Goal: Task Accomplishment & Management: Use online tool/utility

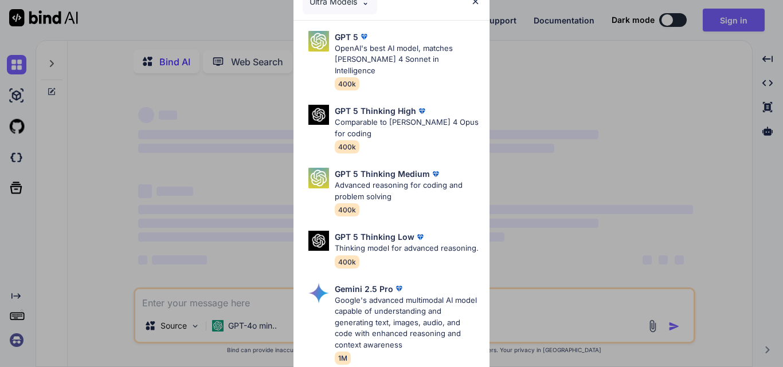
click at [474, 2] on img at bounding box center [475, 2] width 10 height 10
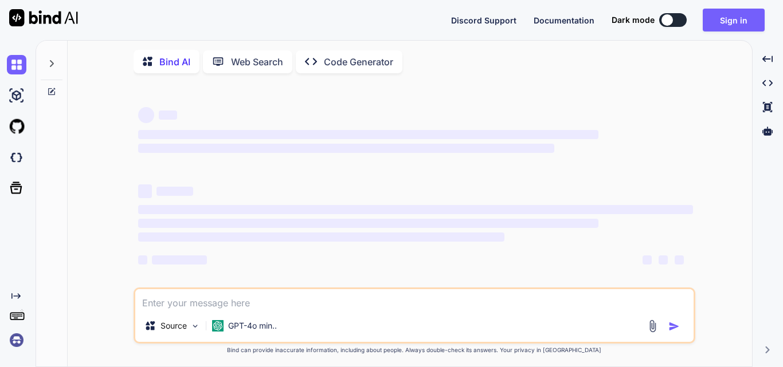
click at [320, 310] on textarea at bounding box center [414, 299] width 558 height 21
type textarea "x"
type textarea "yg"
type textarea "x"
type textarea "y"
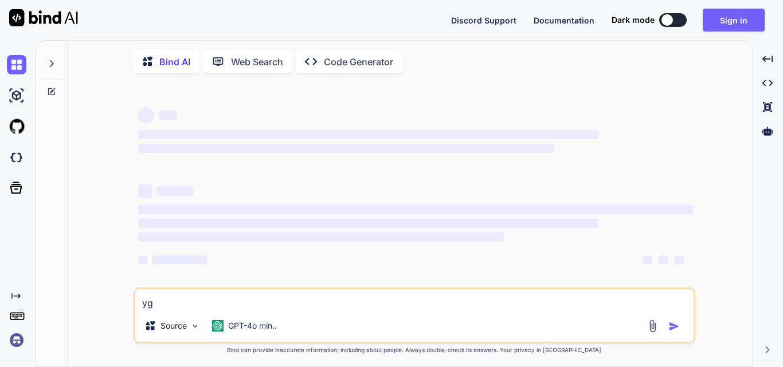
type textarea "x"
click at [266, 305] on textarea at bounding box center [414, 299] width 558 height 21
type textarea "g"
type textarea "x"
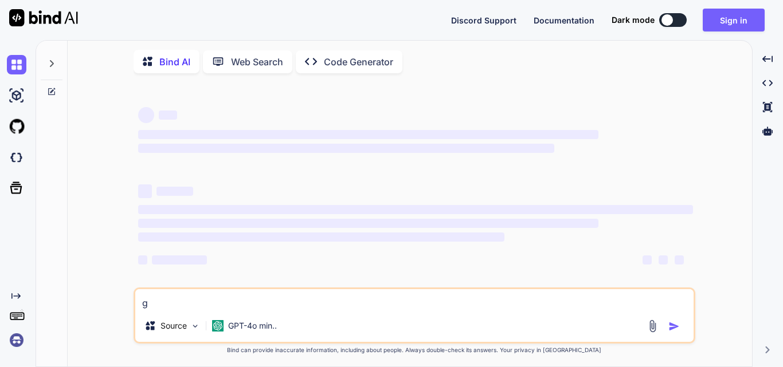
type textarea "gi"
type textarea "x"
type textarea "giv"
type textarea "x"
type textarea "give"
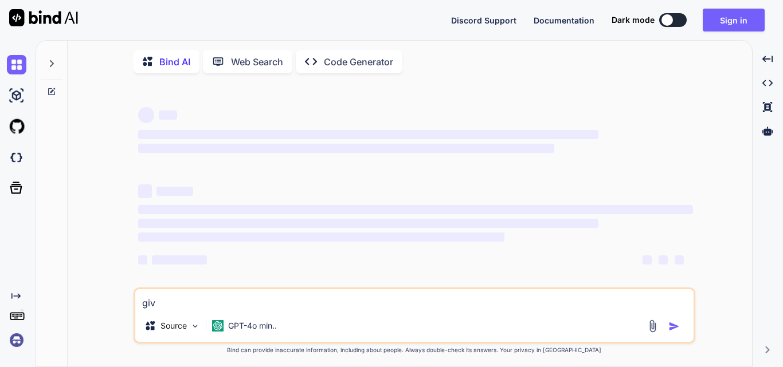
type textarea "x"
type textarea "give"
type textarea "x"
type textarea "give h"
type textarea "x"
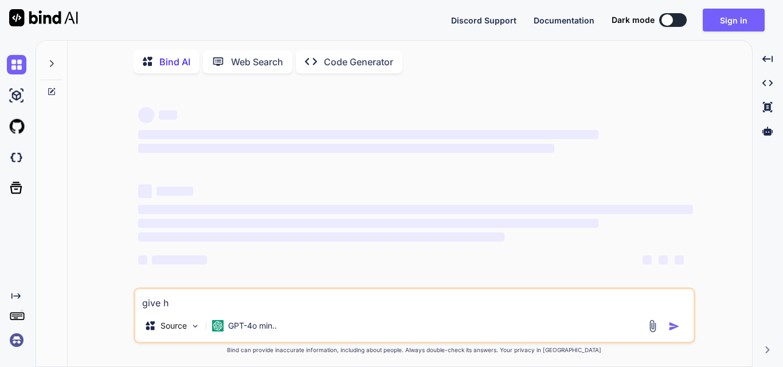
type textarea "give hp"
type textarea "x"
type textarea "give hp"
type textarea "x"
type textarea "give hp"
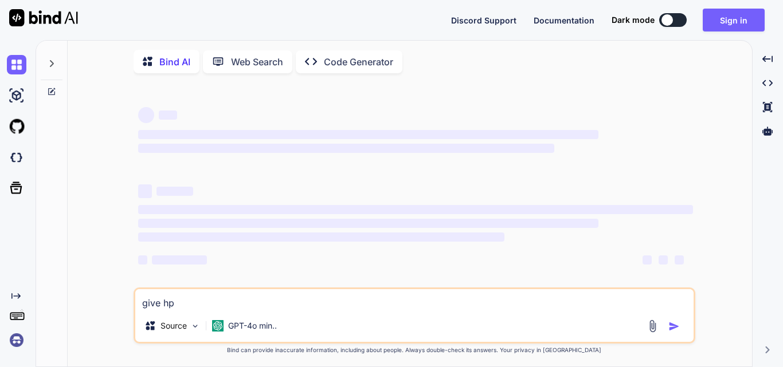
type textarea "x"
type textarea "give h"
type textarea "x"
type textarea "give"
type textarea "x"
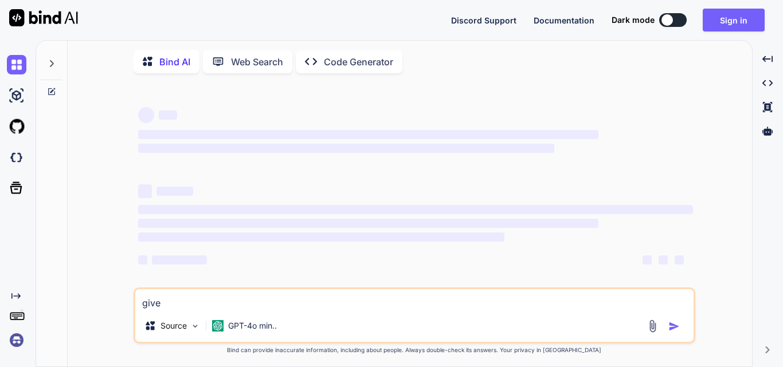
type textarea "give p"
type textarea "x"
type textarea "give ph"
type textarea "x"
type textarea "give ph"
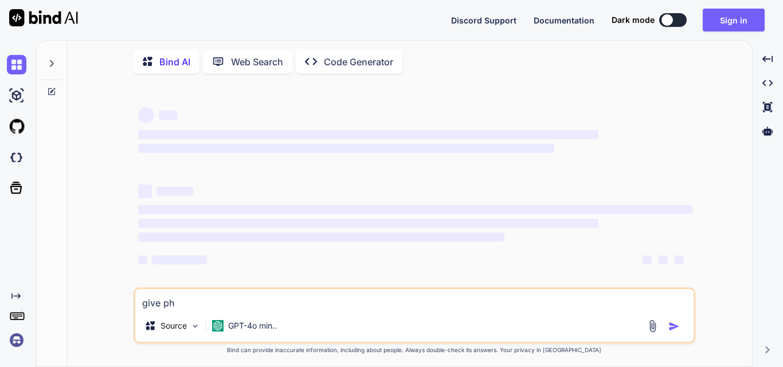
type textarea "x"
type textarea "give ph"
type textarea "x"
type textarea "give php"
type textarea "x"
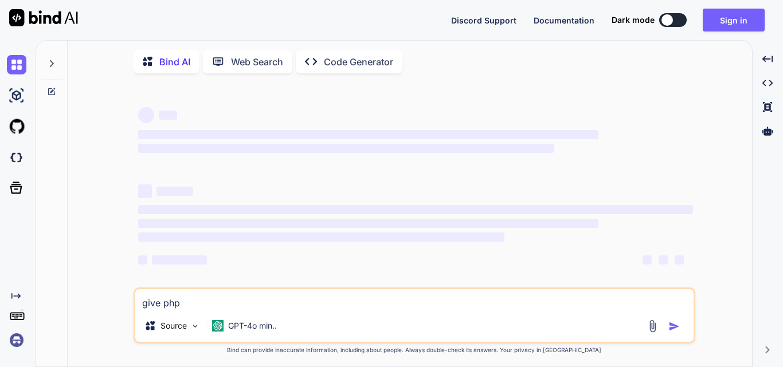
type textarea "give php"
type textarea "x"
type textarea "give php p"
type textarea "x"
type textarea "give php pr"
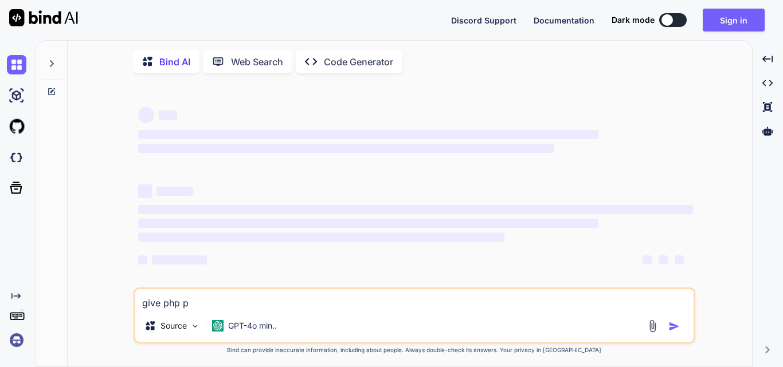
type textarea "x"
type textarea "give php pro"
type textarea "x"
type textarea "give php prog"
type textarea "x"
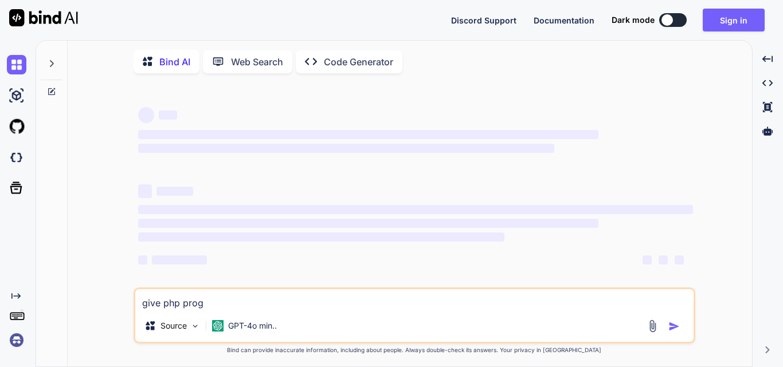
type textarea "give php progr"
type textarea "x"
type textarea "give php progra"
type textarea "x"
type textarea "give php program"
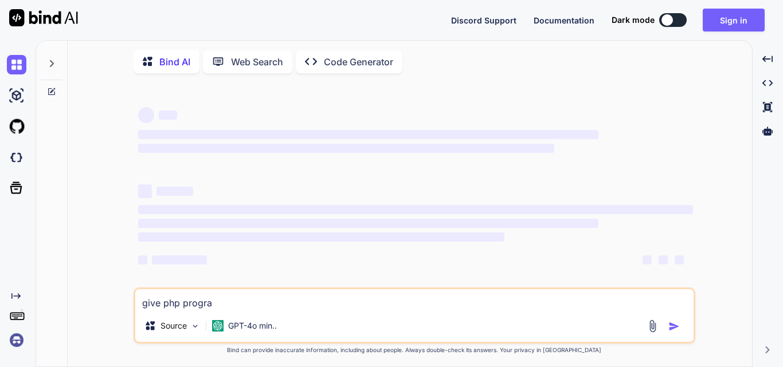
type textarea "x"
type textarea "give php program"
type textarea "x"
type textarea "give php program f"
type textarea "x"
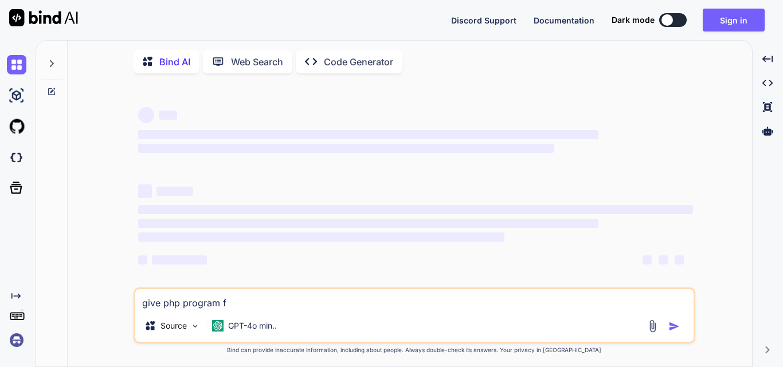
type textarea "give php program fo"
type textarea "x"
type textarea "give php program for"
type textarea "x"
type textarea "give php program for"
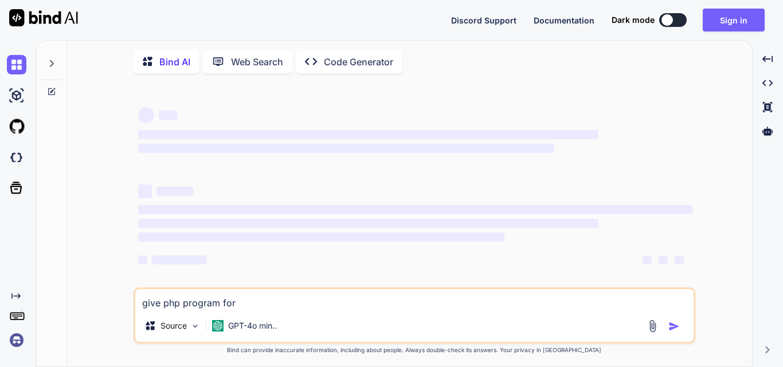
type textarea "x"
type textarea "give php program for a"
type textarea "x"
type textarea "give php program for a"
type textarea "x"
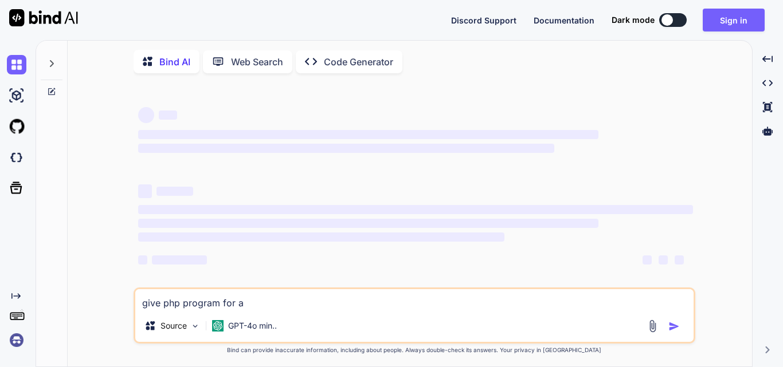
type textarea "give php program for a p"
type textarea "x"
type textarea "give php program for a pr"
type textarea "x"
type textarea "give php program for a pro"
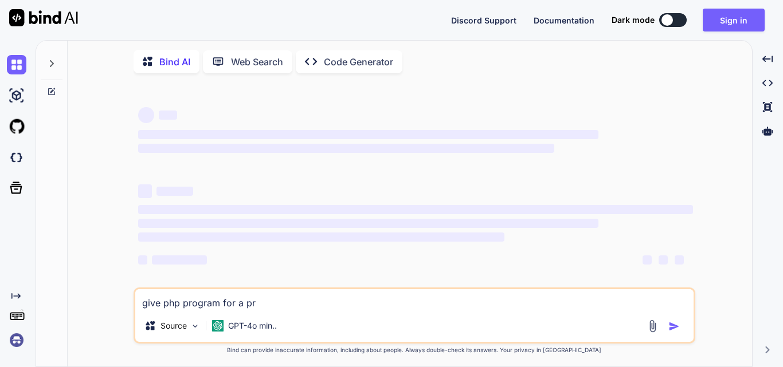
type textarea "x"
type textarea "give php program for a prob"
type textarea "x"
type textarea "give php program for a probl"
type textarea "x"
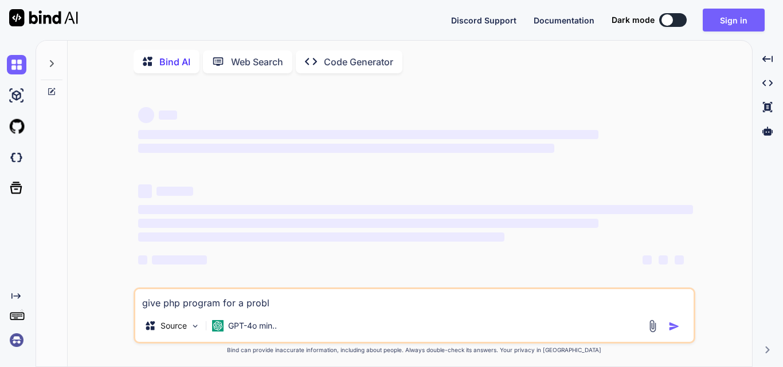
type textarea "give php program for a proble"
type textarea "x"
type textarea "give php program for a problem"
type textarea "x"
type textarea "give php program for a problem."
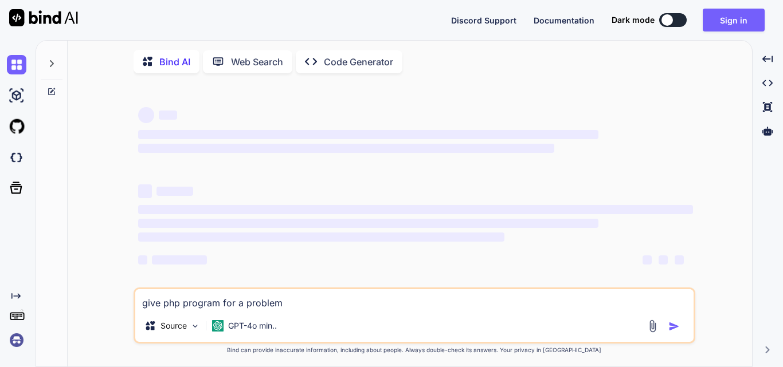
type textarea "x"
type textarea "give php program for a problem.i"
type textarea "x"
type textarea "give php program for a problem.if"
type textarea "x"
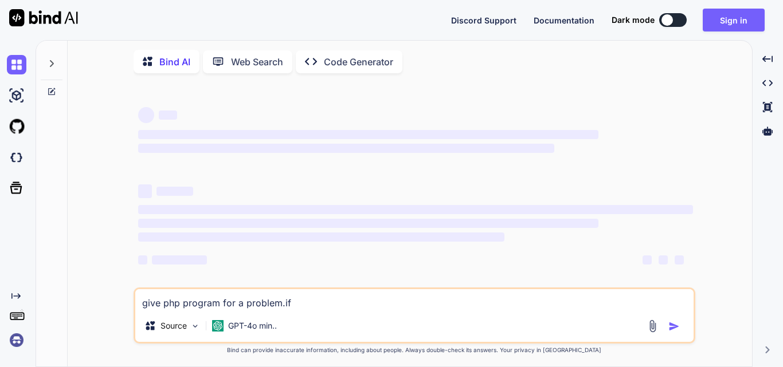
type textarea "give php program for a problem.if"
type textarea "x"
type textarea "give php program for a problem.if i"
type textarea "x"
type textarea "give php program for a problem.if i"
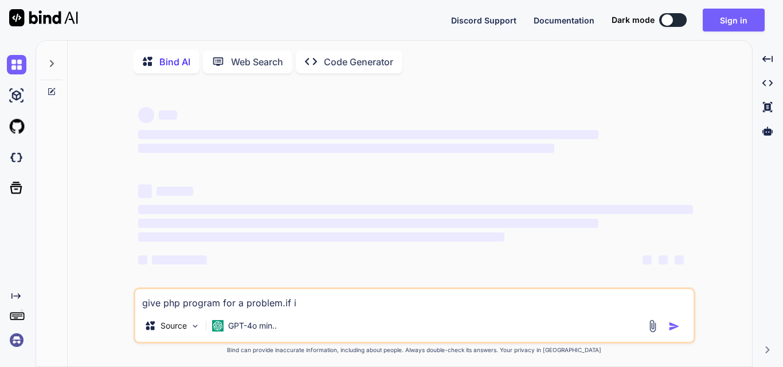
type textarea "x"
type textarea "give php program for a problem.if i i"
type textarea "x"
type textarea "give php program for a problem.if i in"
type textarea "x"
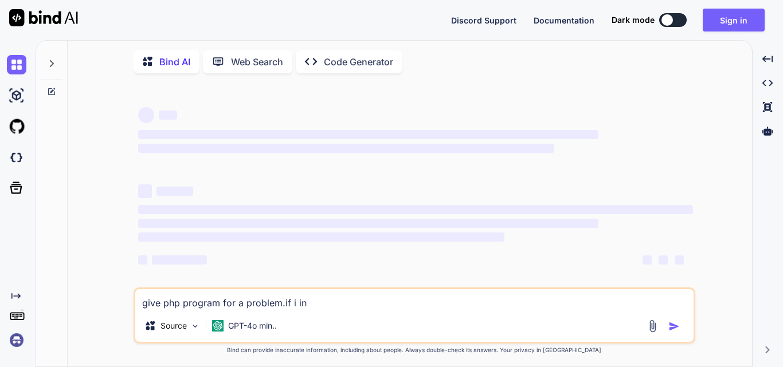
type textarea "give php program for a problem.if i inp"
type textarea "x"
type textarea "give php program for a problem.if i inpu"
type textarea "x"
type textarea "give php program for a problem.if i input"
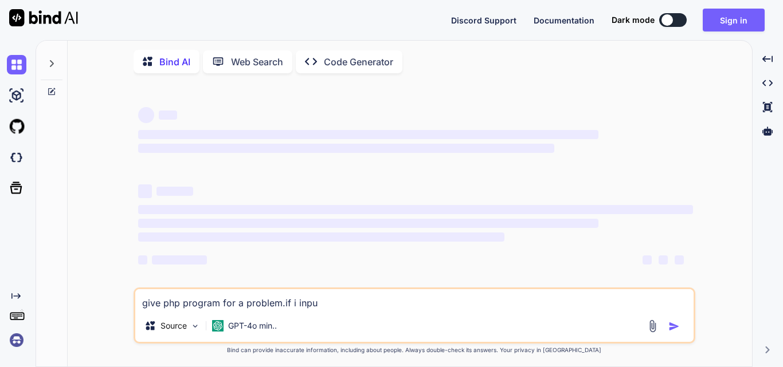
type textarea "x"
type textarea "give php program for a problem.if i input"
type textarea "x"
type textarea "give php program for a problem.if i input 3"
type textarea "x"
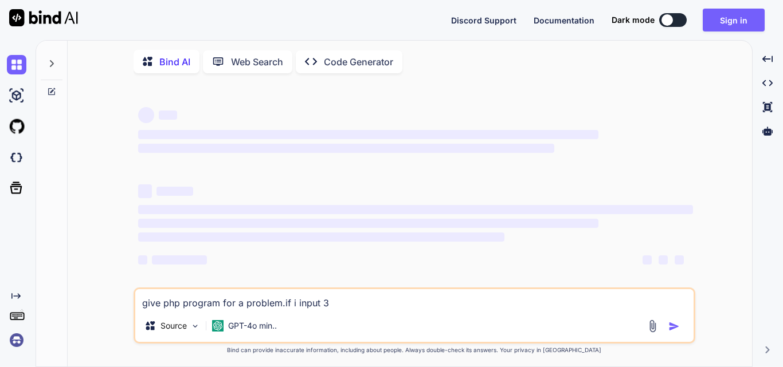
type textarea "give php program for a problem.if i input 3"
type textarea "x"
type textarea "give php program for a problem.if i input 3 t"
type textarea "x"
type textarea "give php program for a problem.if i input 3 th"
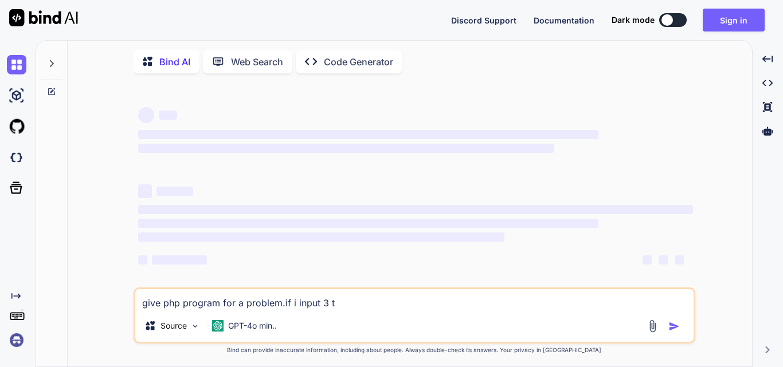
type textarea "x"
type textarea "give php program for a problem.if i input 3 the"
type textarea "x"
type textarea "give php program for a problem.if i input 3 then"
type textarea "x"
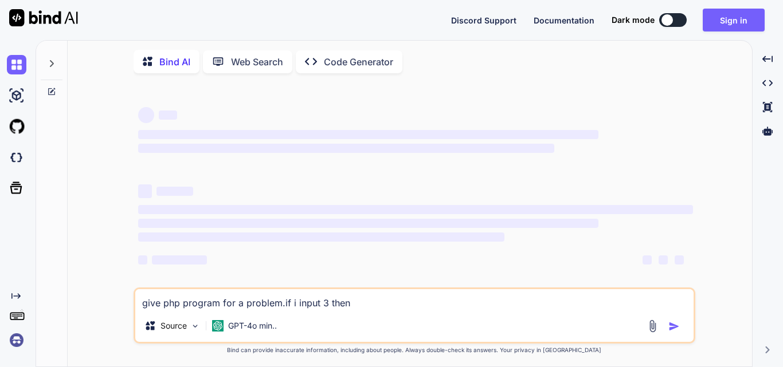
type textarea "give php program for a problem.if i input 3 then"
type textarea "x"
type textarea "give php program for a problem.if i input 3 then t"
type textarea "x"
type textarea "give php program for a problem.if i input 3 then th"
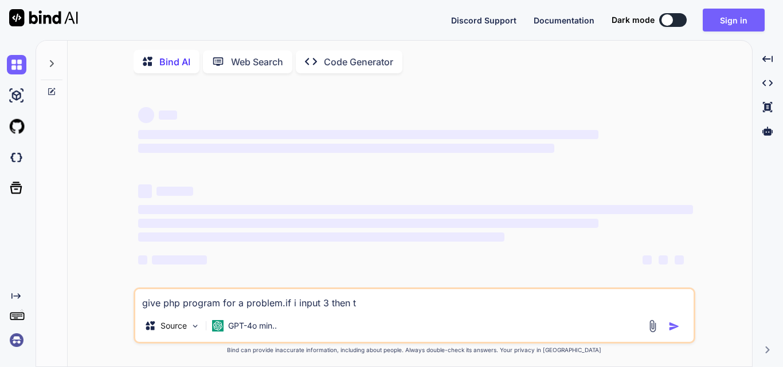
type textarea "x"
type textarea "give php program for a problem.if i input 3 then the"
type textarea "x"
type textarea "give php program for a problem.if i input 3 then the"
type textarea "x"
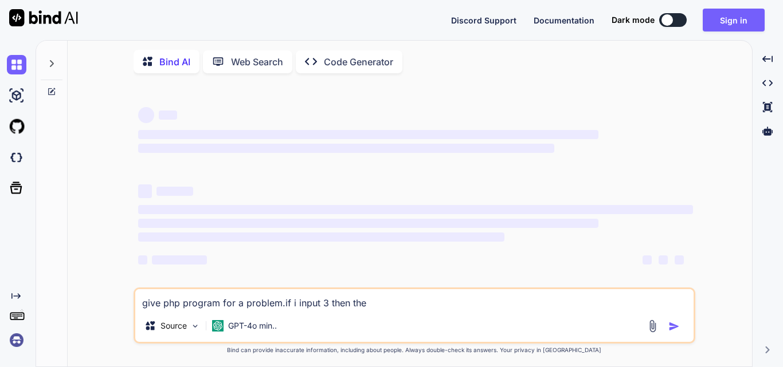
type textarea "give php program for a problem.if i input 3 then the r"
type textarea "x"
type textarea "give php program for a problem.if i input 3 then the re"
type textarea "x"
type textarea "give php program for a problem.if i input 3 then the res"
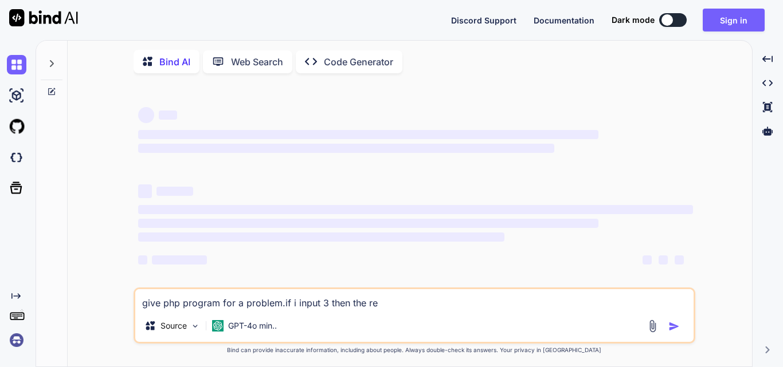
type textarea "x"
type textarea "give php program for a problem.if i input 3 then the resu"
type textarea "x"
type textarea "give php program for a problem.if i input 3 then the resul"
type textarea "x"
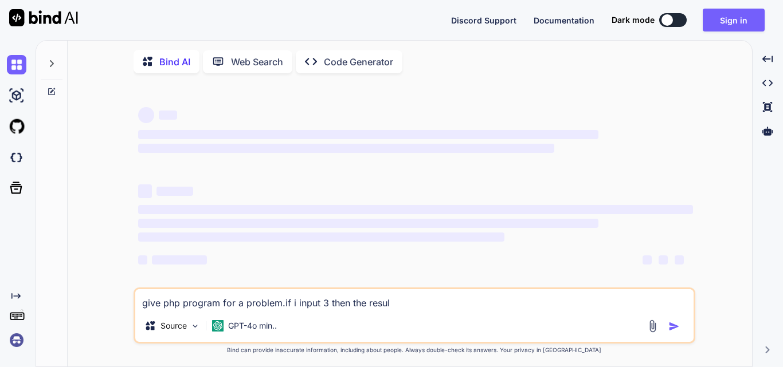
type textarea "give php program for a problem.if i input 3 then the result"
type textarea "x"
type textarea "give php program for a problem.if i input 3 then the result"
type textarea "x"
type textarea "give php program for a problem.if i input 3 then the result w"
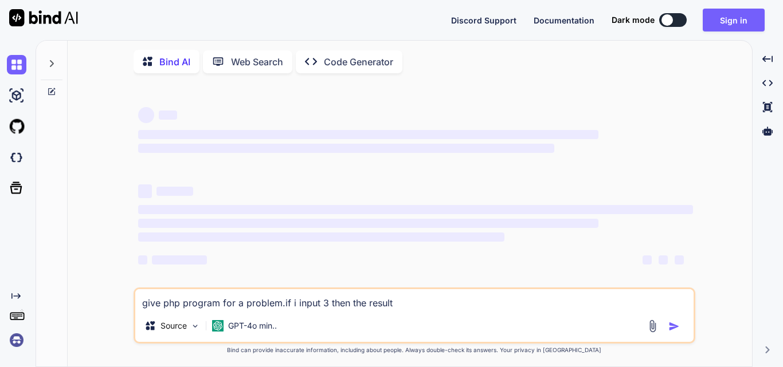
type textarea "x"
type textarea "give php program for a problem.if i input 3 then the result wi"
type textarea "x"
type textarea "give php program for a problem.if i input 3 then the result wil"
type textarea "x"
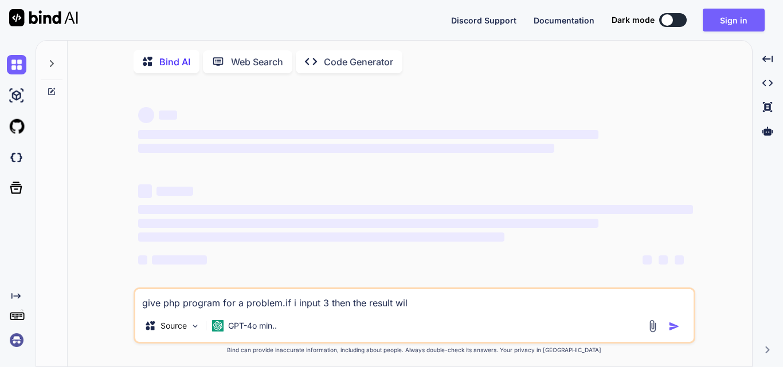
type textarea "give php program for a problem.if i input 3 then the result will"
type textarea "x"
type textarea "give php program for a problem.if i input 3 then the result will"
type textarea "x"
type textarea "give php program for a problem.if i input 3 then the result will b"
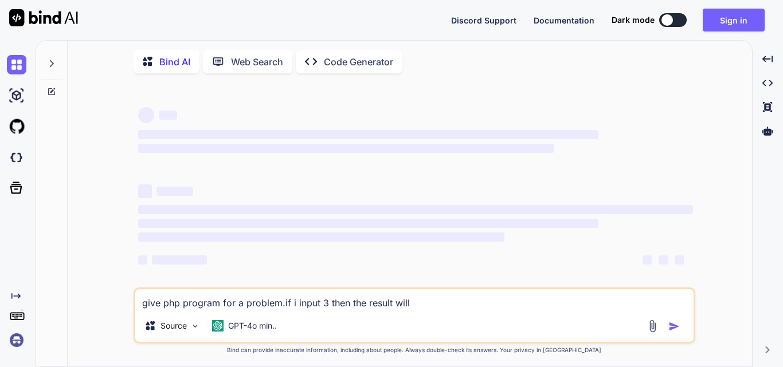
type textarea "x"
type textarea "give php program for a problem.if i input 3 then the result will be"
type textarea "x"
type textarea "give php program for a problem.if i input 3 then the result will be"
type textarea "x"
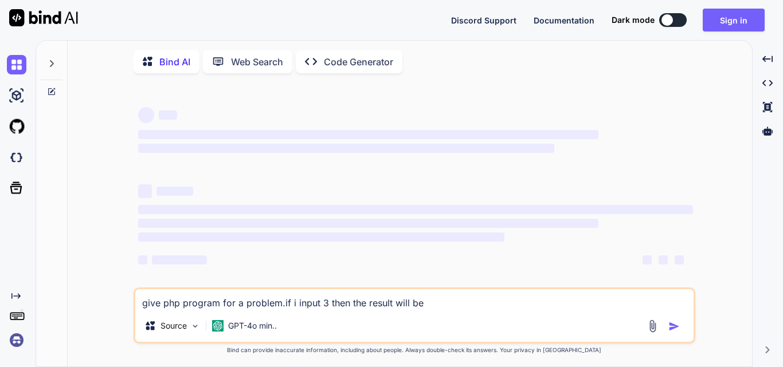
type textarea "give php program for a problem.if i input 3 then the result will be ["
type textarea "x"
type textarea "give php program for a problem.if i input 3 then the result will be"
type textarea "x"
type textarea "give php program for a problem.if i input 3 then the result will be a"
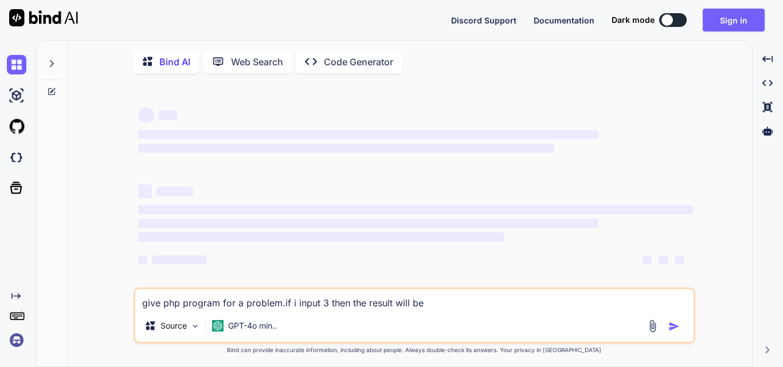
type textarea "x"
type textarea "give php program for a problem.if i input 3 then the result will be a"
type textarea "x"
type textarea "give php program for a problem.if i input 3 then the result will be a m"
type textarea "x"
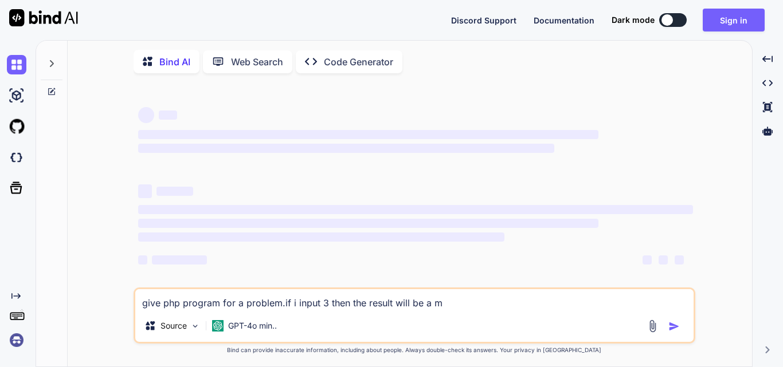
type textarea "give php program for a problem.if i input 3 then the result will be a ma"
type textarea "x"
type textarea "give php program for a problem.if i input 3 then the result will be a mat"
type textarea "x"
type textarea "give php program for a problem.if i input 3 then the result will be a matr"
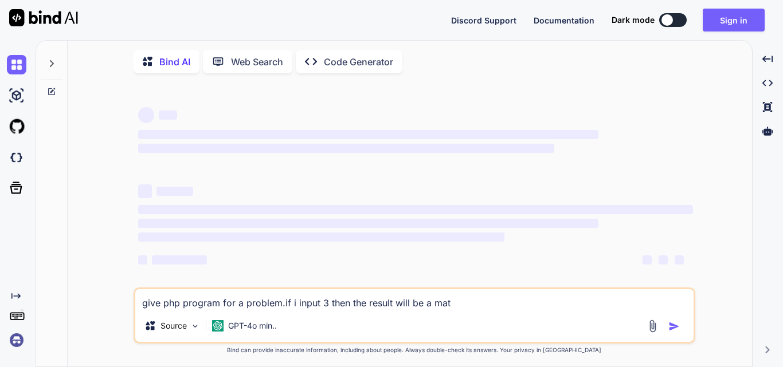
type textarea "x"
type textarea "give php program for a problem.if i input 3 then the result will be a matri"
type textarea "x"
type textarea "give php program for a problem.if i input 3 then the result will be a matrix"
type textarea "x"
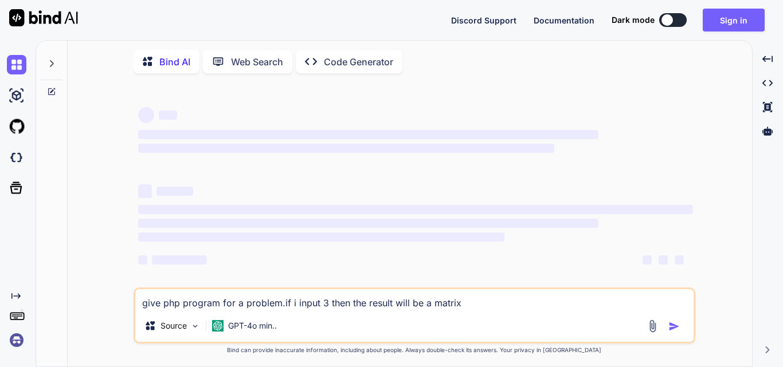
type textarea "give php program for a problem.if i input 3 then the result will be a matri"
type textarea "x"
type textarea "give php program for a problem.if i input 3 then the result will be a matr"
type textarea "x"
type textarea "give php program for a problem.if i input 3 then the result will be a mat"
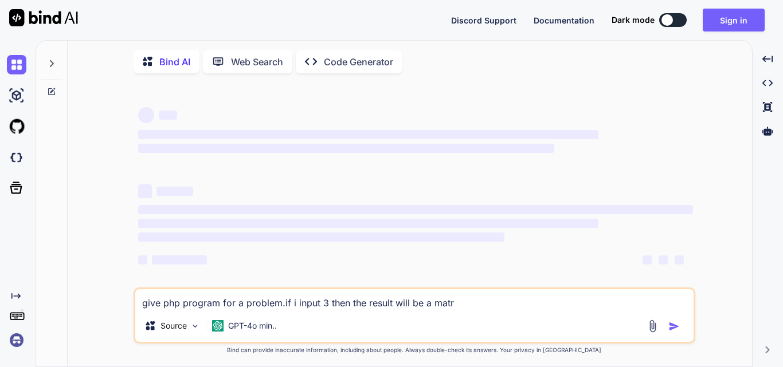
type textarea "x"
type textarea "give php program for a problem.if i input 3 then the result will be a ma"
type textarea "x"
type textarea "give php program for a problem.if i input 3 then the result will be a m"
type textarea "x"
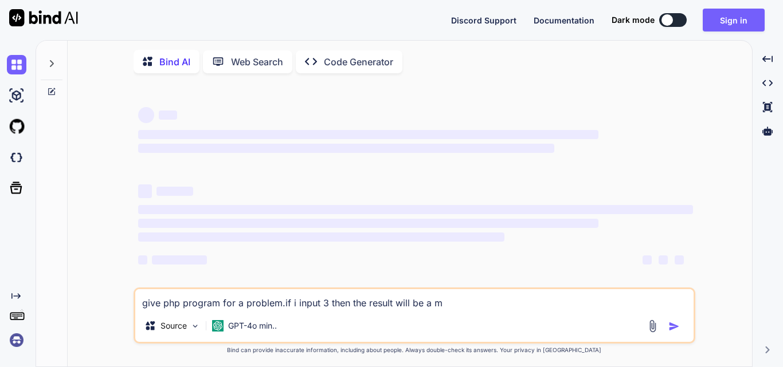
type textarea "give php program for a problem.if i input 3 then the result will be a"
type textarea "x"
type textarea "give php program for a problem.if i input 3 then the result will be a"
type textarea "x"
type textarea "give php program for a problem.if i input 3 then the result will be a"
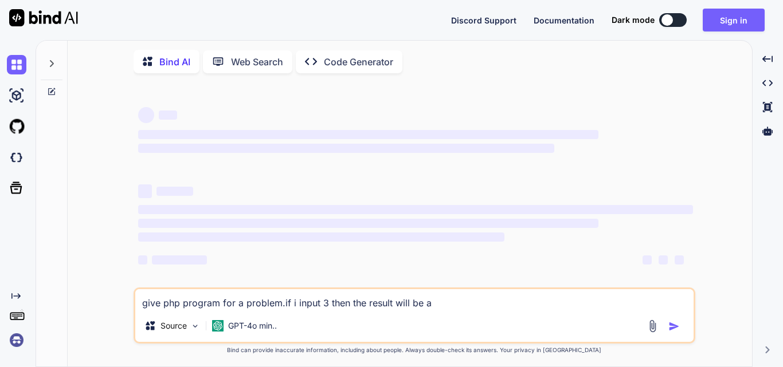
type textarea "x"
type textarea "give php program for a problem.if i input 3 then the result will be a 3"
type textarea "x"
type textarea "give php program for a problem.if i input 3 then the result will be a 3*"
type textarea "x"
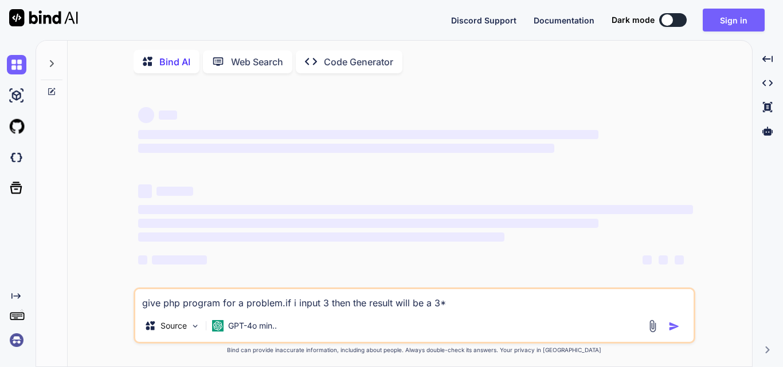
type textarea "give php program for a problem.if i input 3 then the result will be a 3*3"
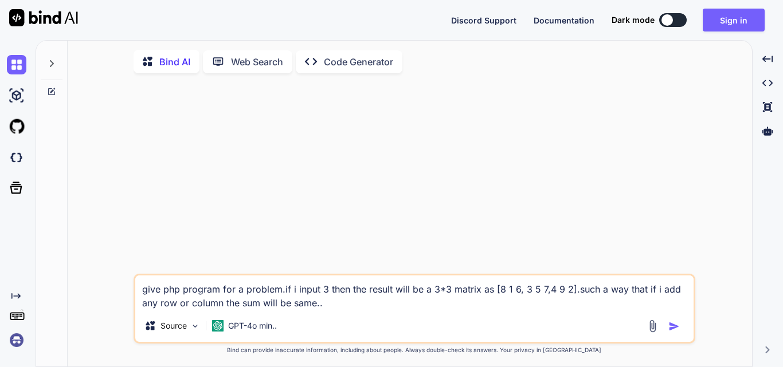
click at [672, 328] on img "button" at bounding box center [673, 326] width 11 height 11
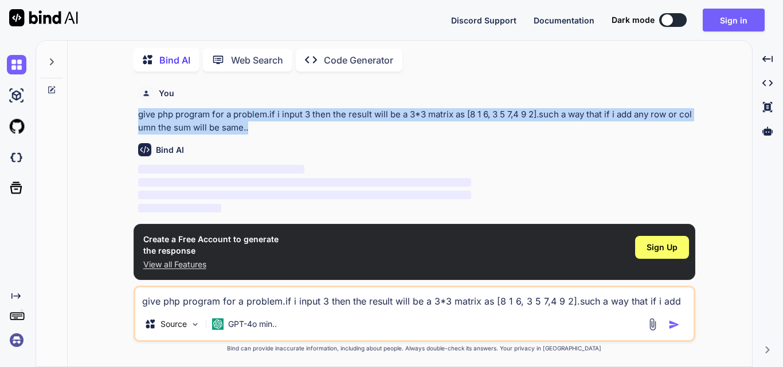
drag, startPoint x: 234, startPoint y: 121, endPoint x: 115, endPoint y: 119, distance: 119.2
click at [115, 119] on div "You give php program for a problem.if i input 3 then the result will be a 3*3 m…" at bounding box center [414, 224] width 675 height 286
copy p "give php program for a problem.if i input 3 then the result will be a 3*3 matri…"
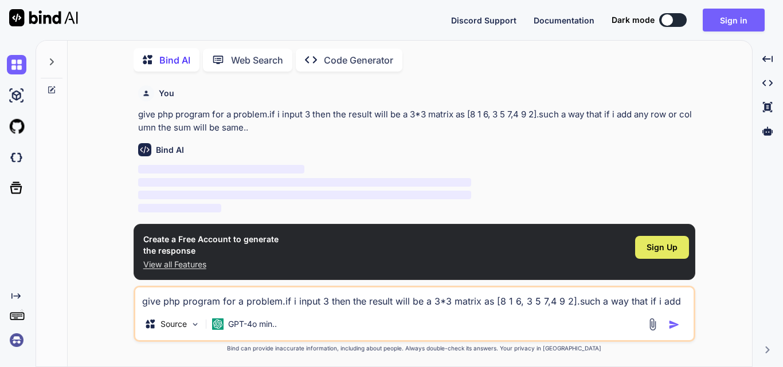
click at [666, 250] on span "Sign Up" at bounding box center [661, 247] width 31 height 11
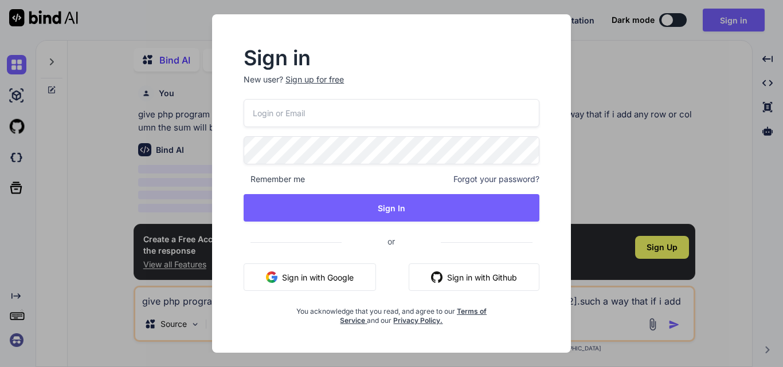
click at [386, 126] on input "email" at bounding box center [391, 113] width 296 height 28
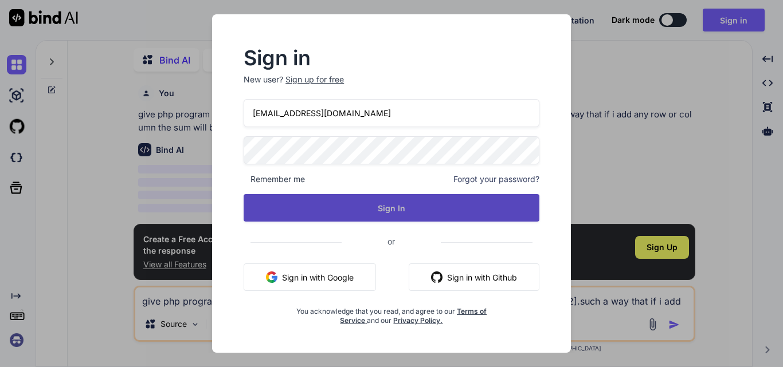
click at [422, 216] on button "Sign In" at bounding box center [391, 207] width 296 height 27
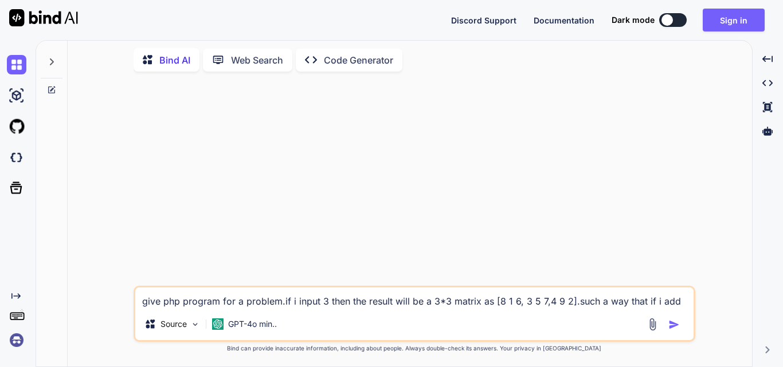
click at [357, 301] on textarea "give php program for a problem.if i input 3 then the result will be a 3*3 matri…" at bounding box center [414, 298] width 558 height 21
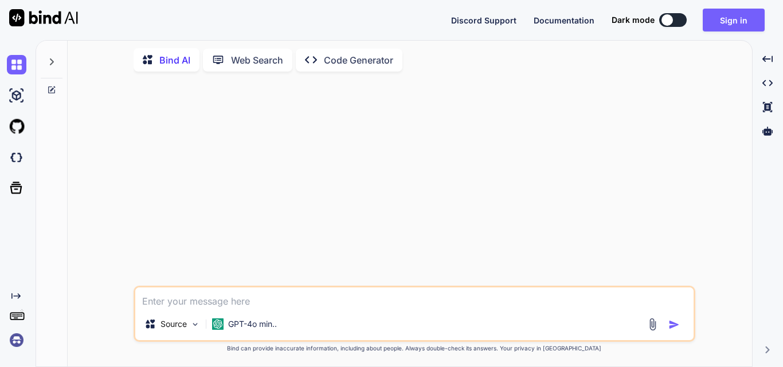
paste textarea "give php program for a problem.if i input 3 then the result will be a 3*3 matri…"
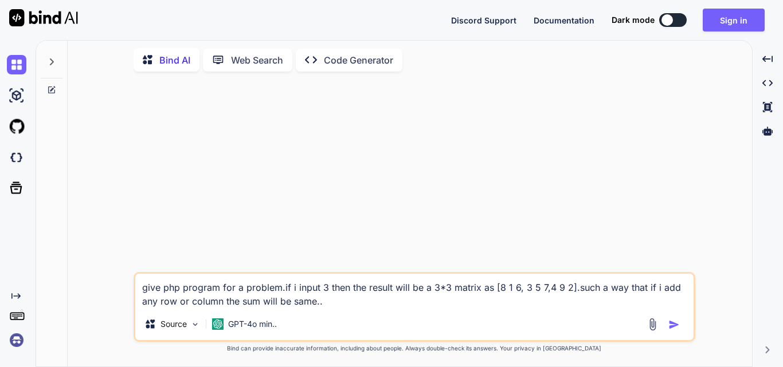
click at [685, 321] on div "Source GPT-4o min.." at bounding box center [414, 326] width 558 height 27
click at [677, 324] on img "button" at bounding box center [673, 324] width 11 height 11
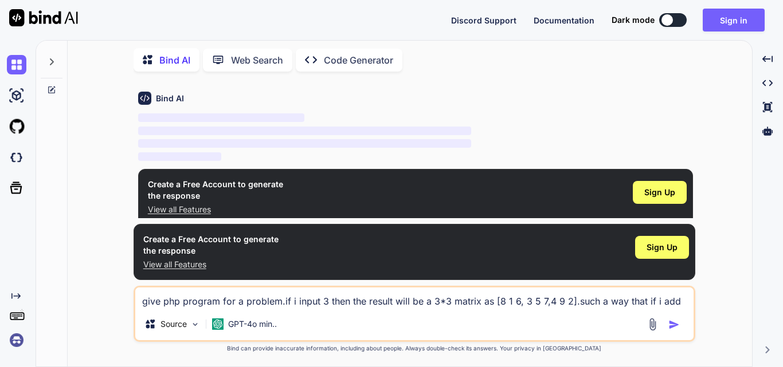
scroll to position [53, 0]
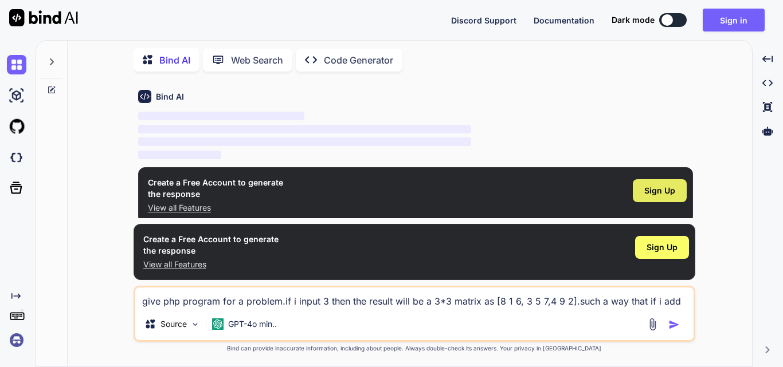
click at [663, 181] on div "Sign Up" at bounding box center [659, 190] width 54 height 23
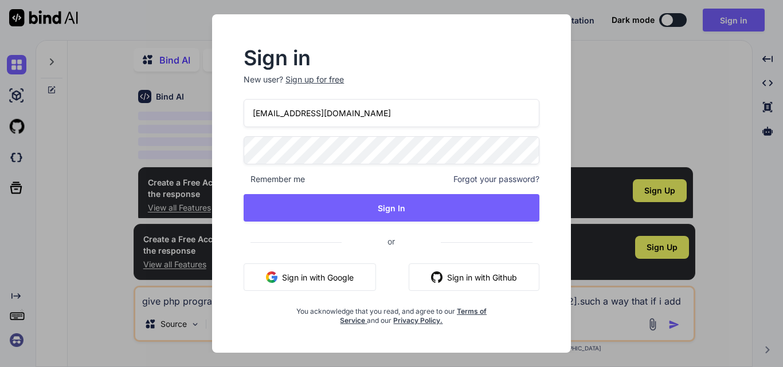
click at [300, 86] on p "New user? Sign up for free" at bounding box center [391, 86] width 296 height 25
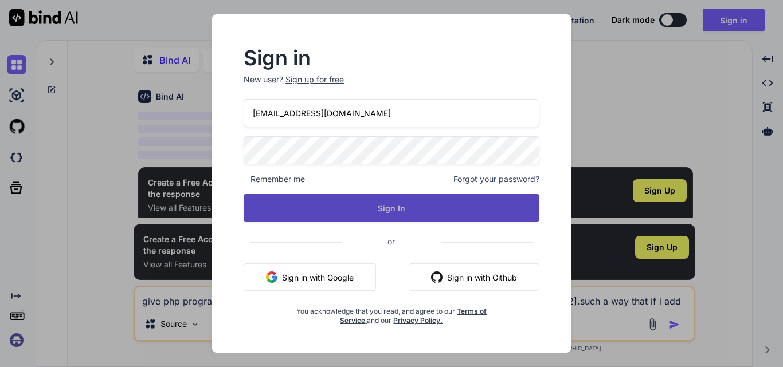
click at [403, 206] on button "Sign In" at bounding box center [391, 207] width 296 height 27
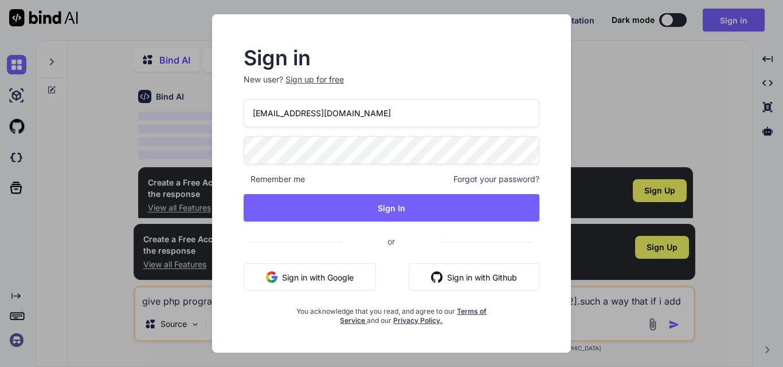
click at [535, 89] on p "New user? Sign up for free" at bounding box center [391, 86] width 296 height 25
click at [450, 119] on input "[EMAIL_ADDRESS][DOMAIN_NAME]" at bounding box center [391, 113] width 296 height 28
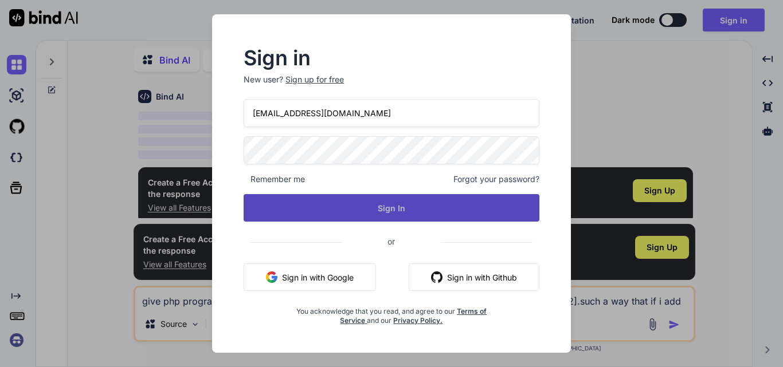
click at [377, 205] on button "Sign In" at bounding box center [391, 207] width 296 height 27
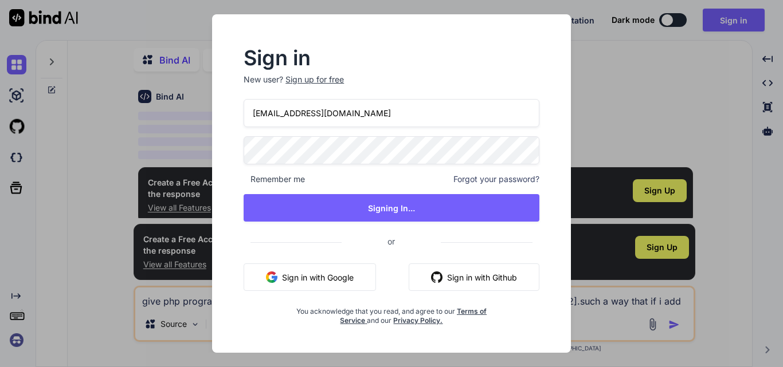
scroll to position [0, 0]
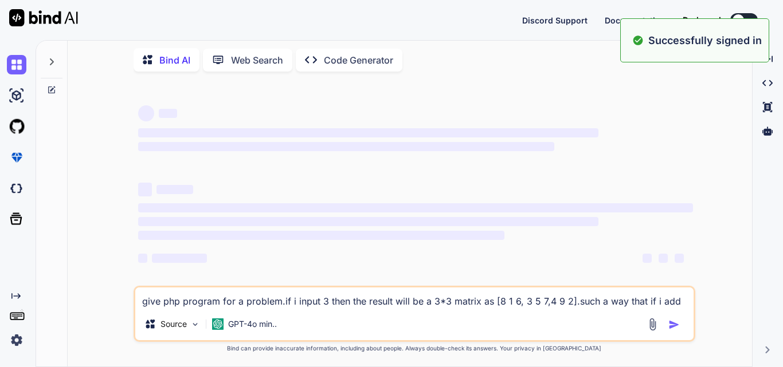
click at [333, 297] on textarea "give php program for a problem.if i input 3 then the result will be a 3*3 matri…" at bounding box center [414, 298] width 558 height 21
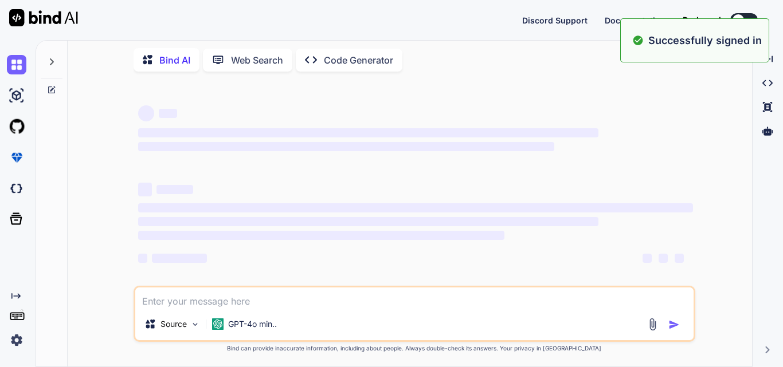
paste textarea "give php program for a problem.if i input 3 then the result will be a 3*3 matri…"
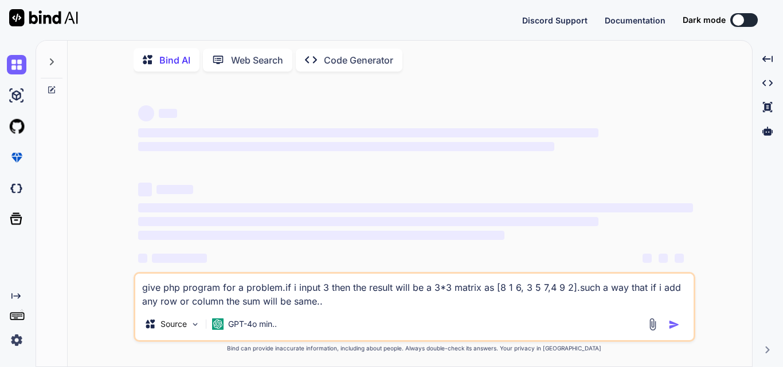
click at [14, 339] on img at bounding box center [16, 340] width 19 height 19
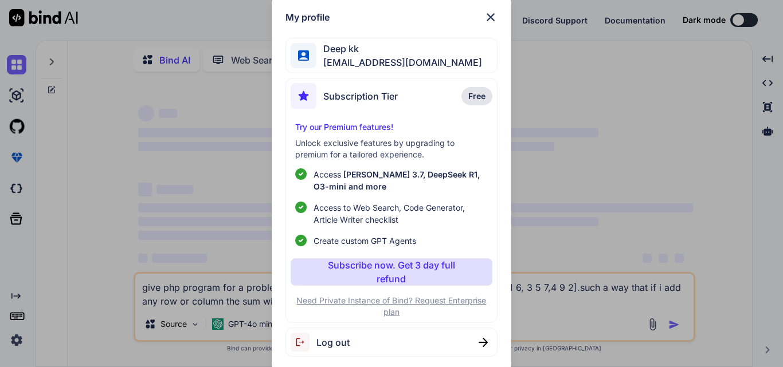
click at [14, 339] on div "My profile Deep kk [EMAIL_ADDRESS][DOMAIN_NAME] Subscription Tier Free Try our …" at bounding box center [391, 183] width 783 height 367
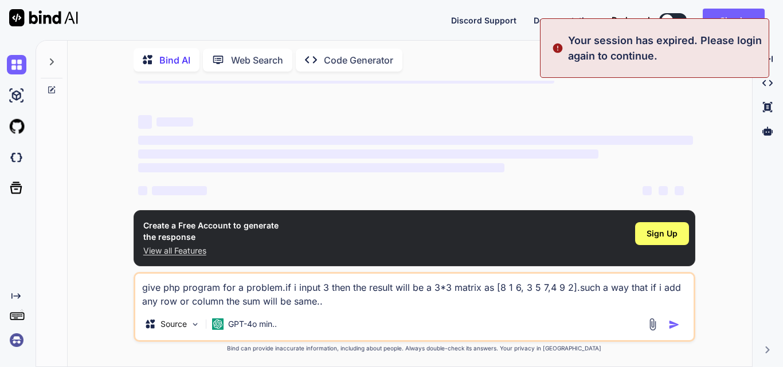
scroll to position [79, 0]
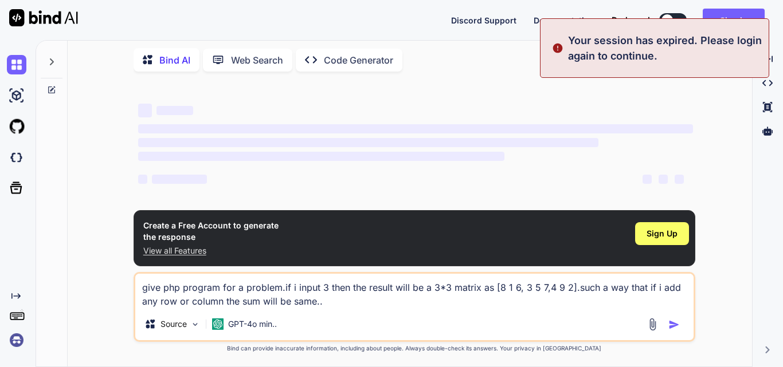
click at [615, 112] on div "‌ ‌" at bounding box center [415, 109] width 555 height 15
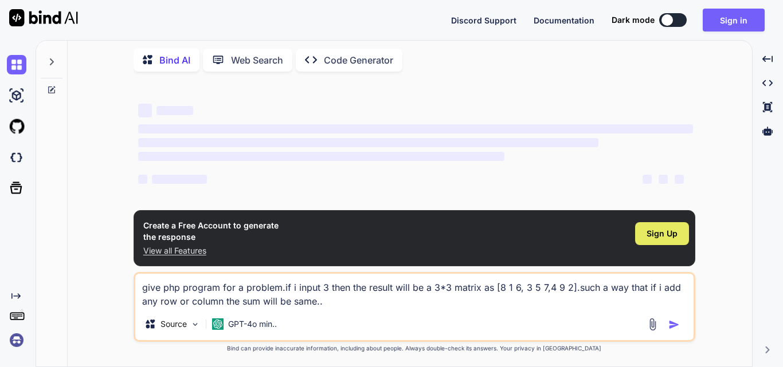
click at [658, 237] on span "Sign Up" at bounding box center [661, 233] width 31 height 11
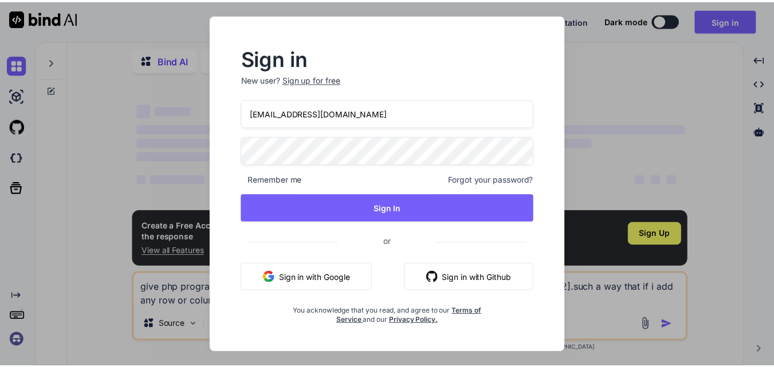
scroll to position [0, 0]
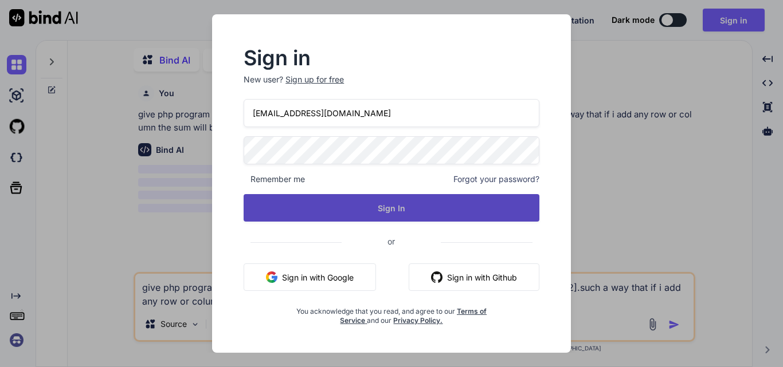
click at [388, 198] on button "Sign In" at bounding box center [391, 207] width 296 height 27
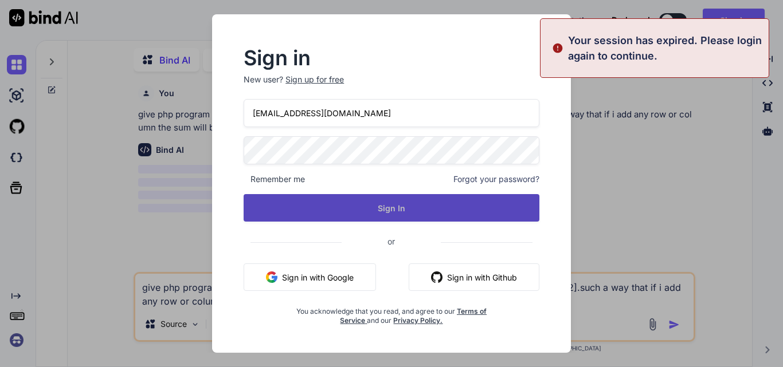
click at [387, 205] on button "Sign In" at bounding box center [391, 207] width 296 height 27
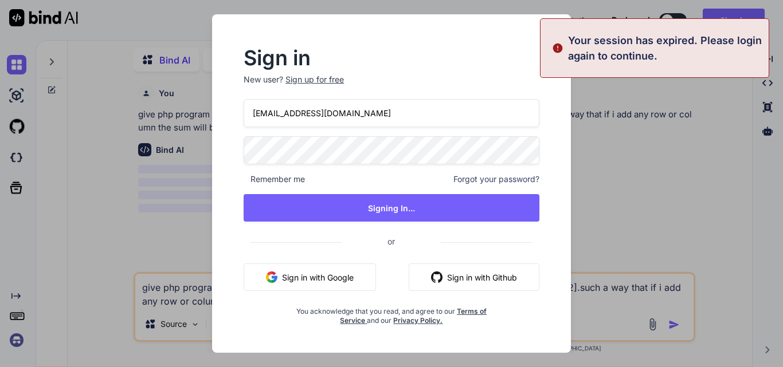
click at [638, 176] on div "Sign in New user? Sign up for free [EMAIL_ADDRESS][DOMAIN_NAME] Remember me For…" at bounding box center [391, 183] width 783 height 367
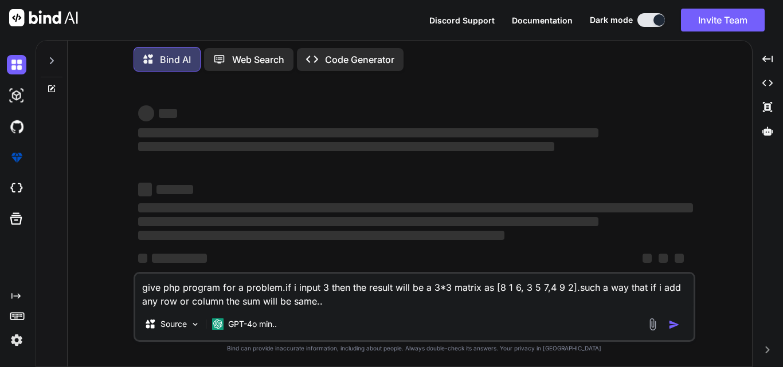
click at [10, 342] on img at bounding box center [16, 340] width 19 height 19
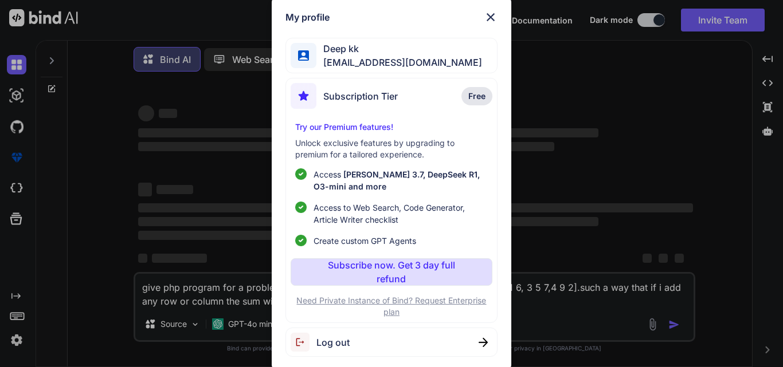
click at [488, 20] on img at bounding box center [490, 17] width 14 height 14
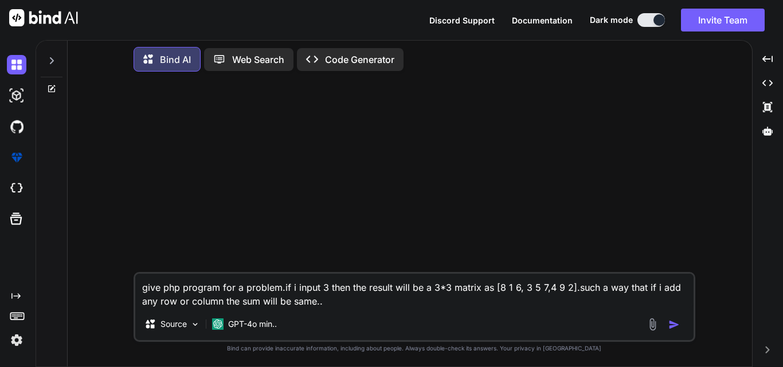
click at [333, 294] on textarea "give php program for a problem.if i input 3 then the result will be a 3*3 matri…" at bounding box center [414, 291] width 558 height 34
click at [356, 305] on textarea "give php program for a problem.if i input 3 then the result will be a 3*3 matri…" at bounding box center [414, 291] width 558 height 34
click at [667, 324] on div at bounding box center [665, 324] width 38 height 13
click at [670, 324] on img "button" at bounding box center [673, 324] width 11 height 11
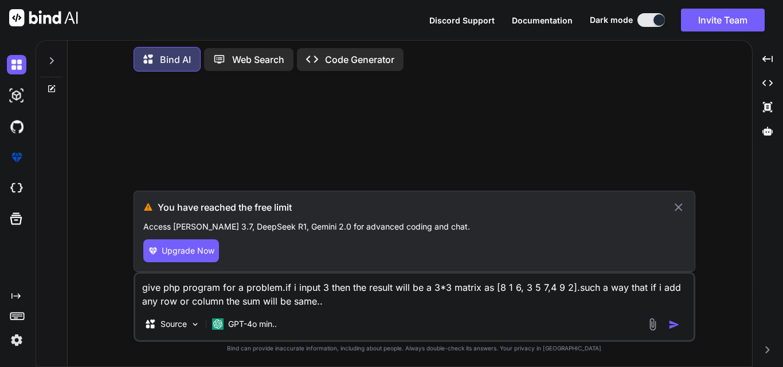
click at [682, 207] on icon at bounding box center [677, 208] width 13 height 14
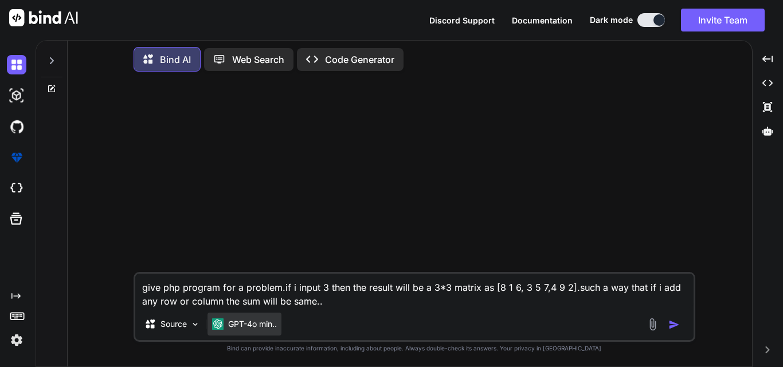
click at [235, 321] on p "GPT-4o min.." at bounding box center [252, 324] width 49 height 11
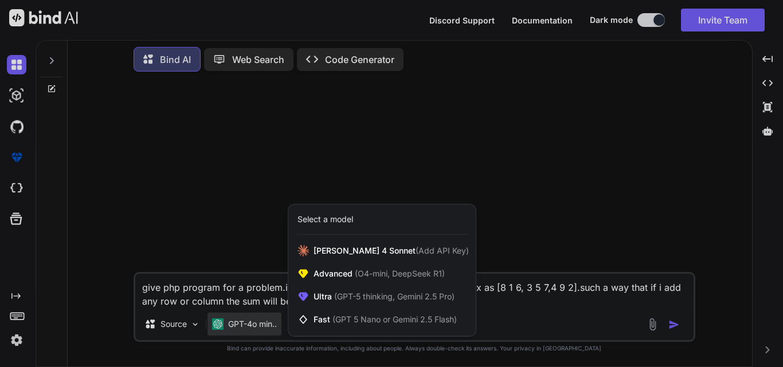
click at [238, 213] on div at bounding box center [391, 183] width 783 height 367
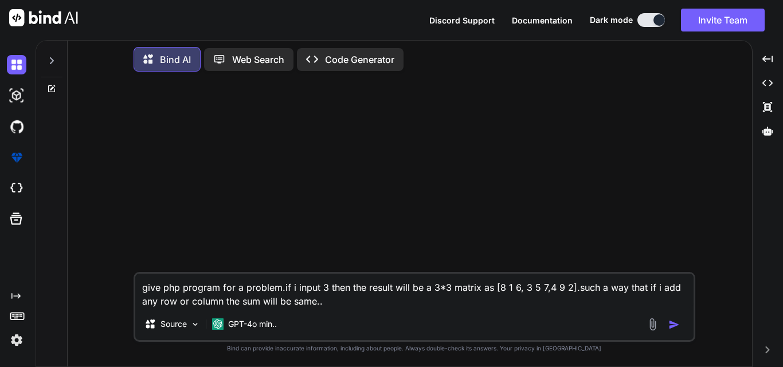
click at [671, 325] on img "button" at bounding box center [673, 324] width 11 height 11
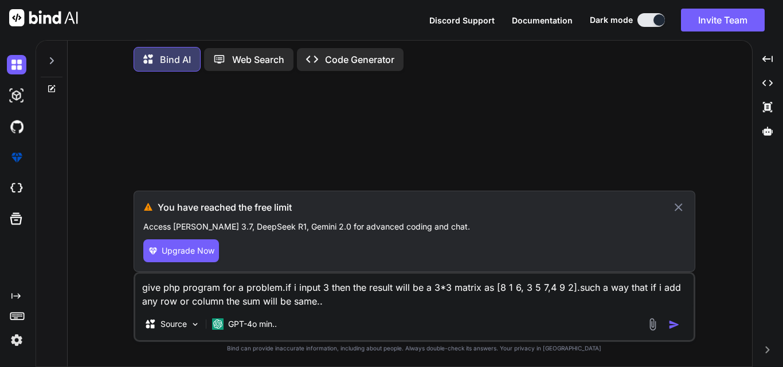
click at [404, 151] on div at bounding box center [415, 136] width 559 height 110
click at [14, 342] on img at bounding box center [16, 340] width 19 height 19
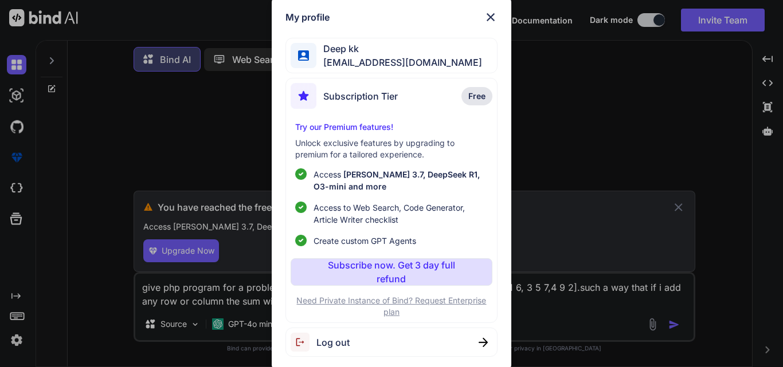
click at [340, 336] on span "Log out" at bounding box center [332, 343] width 33 height 14
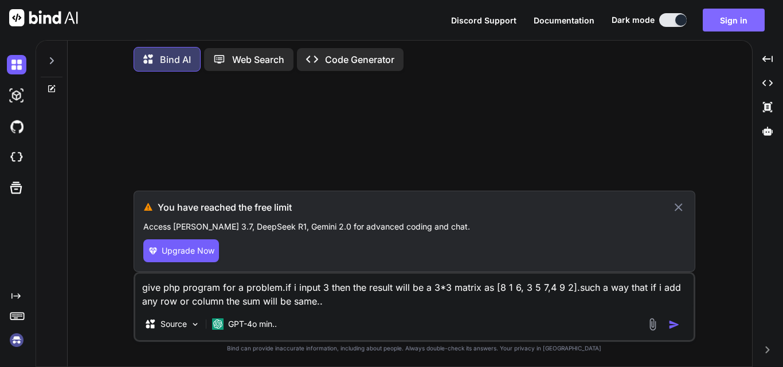
click at [753, 19] on button "Sign in" at bounding box center [733, 20] width 62 height 23
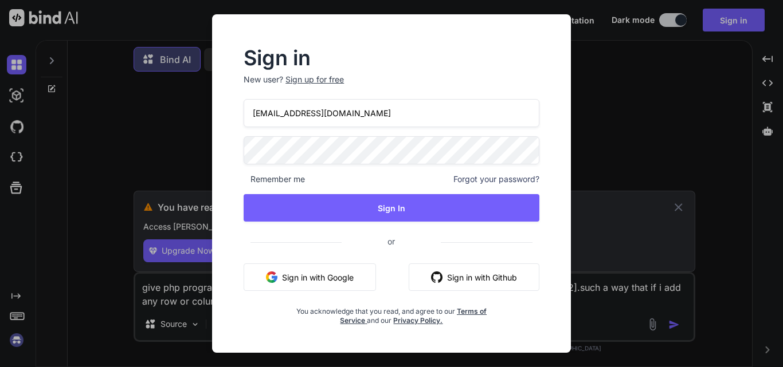
click at [304, 85] on p "New user? Sign up for free" at bounding box center [391, 86] width 296 height 25
click at [304, 79] on div "Sign up for free" at bounding box center [314, 79] width 58 height 11
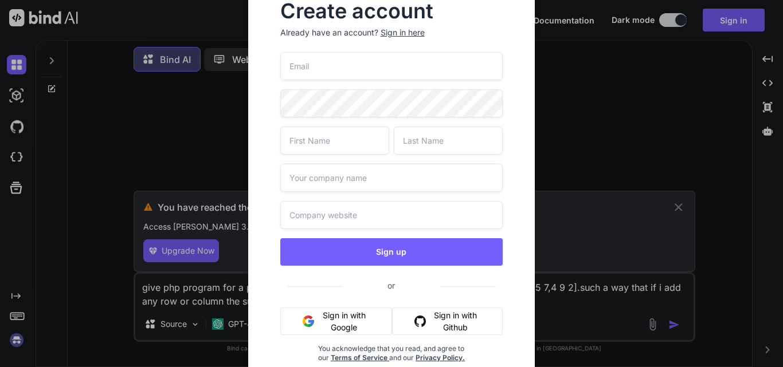
click at [319, 70] on input "email" at bounding box center [391, 66] width 223 height 28
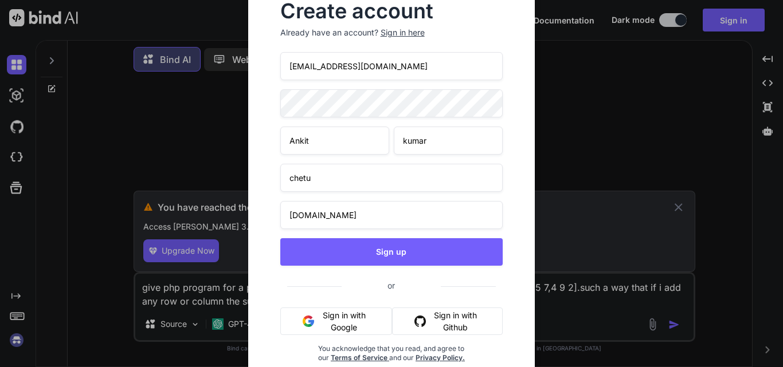
click at [280, 238] on button "Sign up" at bounding box center [391, 251] width 223 height 27
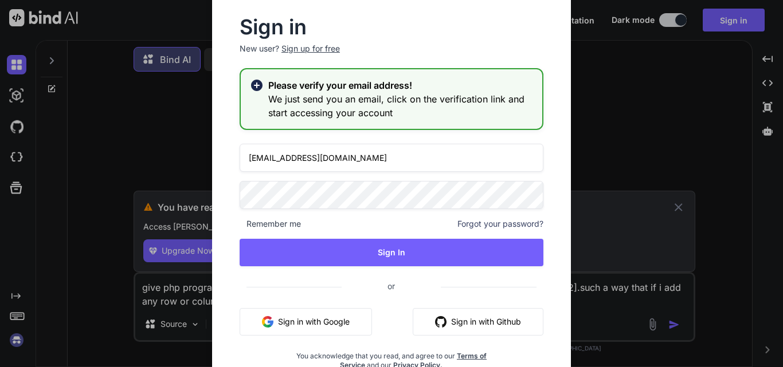
click at [268, 156] on input "[EMAIL_ADDRESS][DOMAIN_NAME]" at bounding box center [391, 158] width 304 height 28
click at [254, 156] on input "[EMAIL_ADDRESS][DOMAIN_NAME]" at bounding box center [391, 158] width 304 height 28
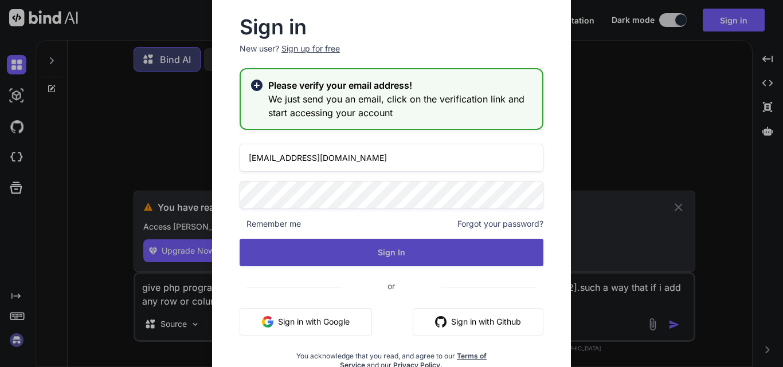
click at [479, 249] on button "Sign In" at bounding box center [391, 252] width 304 height 27
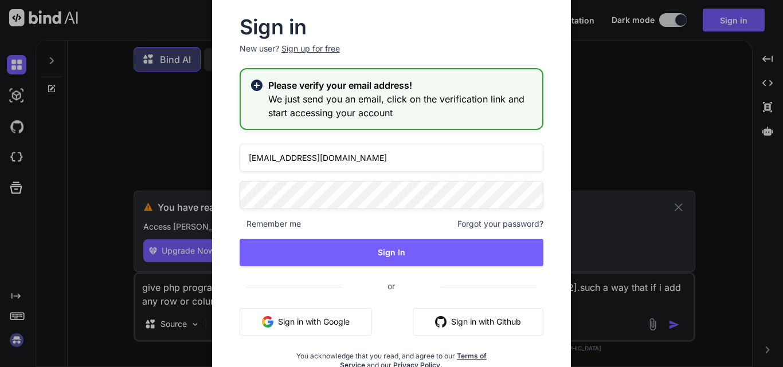
click at [329, 46] on div "Sign up for free" at bounding box center [310, 48] width 58 height 11
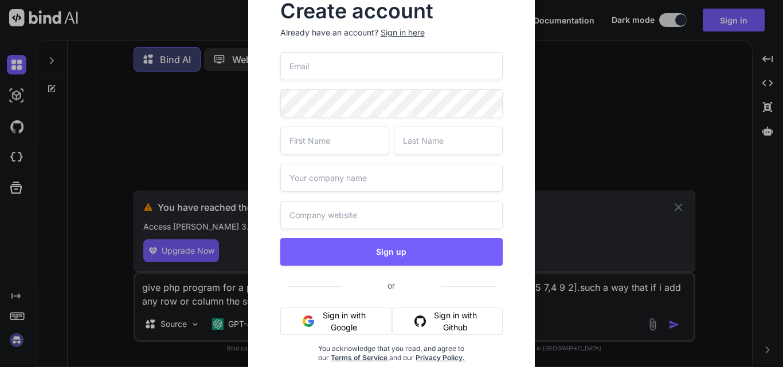
click at [386, 69] on input "email" at bounding box center [391, 66] width 223 height 28
click at [302, 149] on input "text" at bounding box center [334, 141] width 109 height 28
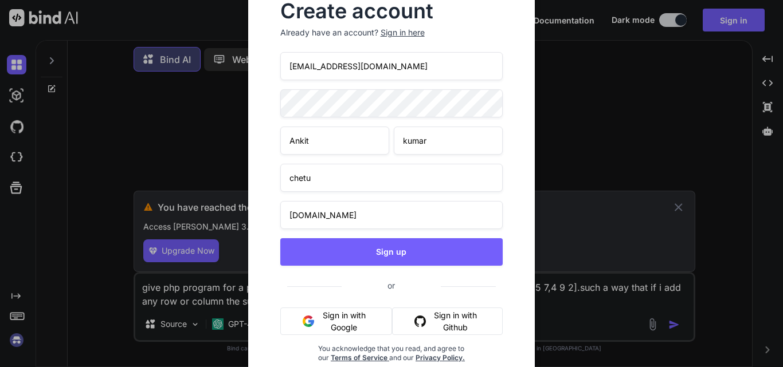
click at [280, 238] on button "Sign up" at bounding box center [391, 251] width 223 height 27
click at [312, 66] on input "[EMAIL_ADDRESS][DOMAIN_NAME]" at bounding box center [391, 66] width 223 height 28
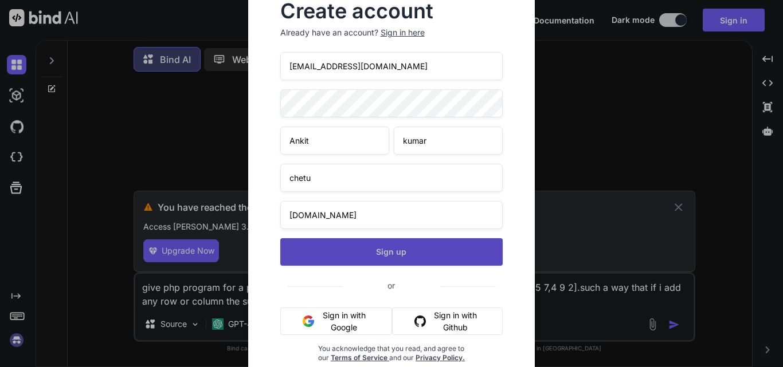
click at [384, 248] on button "Sign up" at bounding box center [391, 251] width 223 height 27
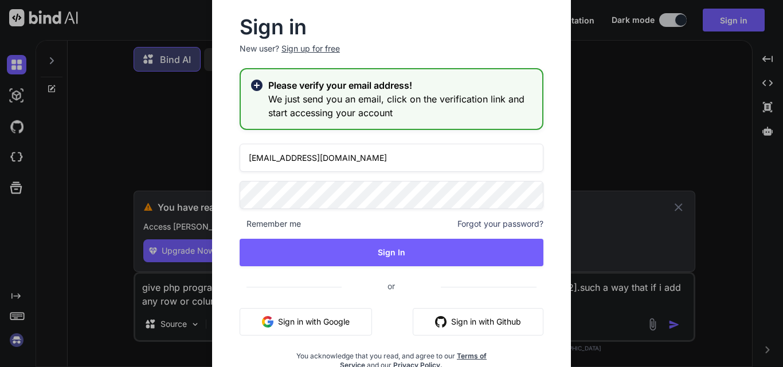
click at [253, 155] on input "[EMAIL_ADDRESS][DOMAIN_NAME]" at bounding box center [391, 158] width 304 height 28
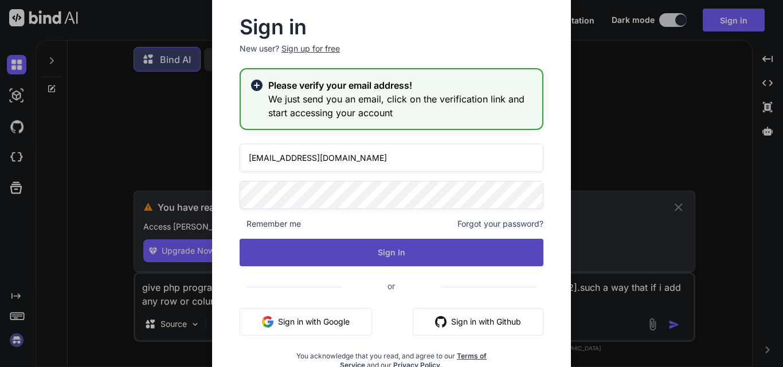
click at [387, 247] on button "Sign In" at bounding box center [391, 252] width 304 height 27
click at [407, 247] on button "Sign In" at bounding box center [391, 252] width 304 height 27
click at [410, 242] on button "Sign In" at bounding box center [391, 252] width 304 height 27
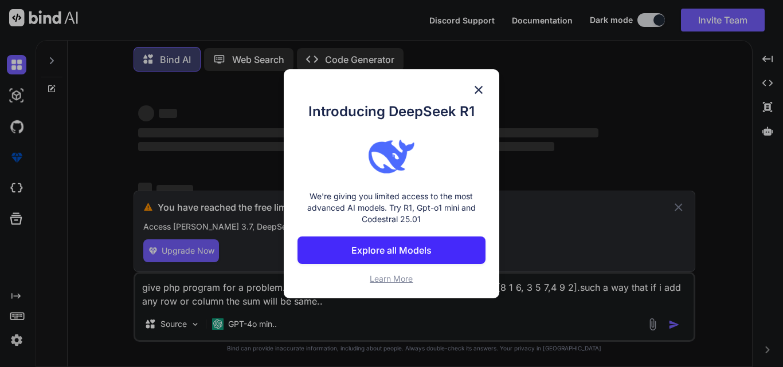
click at [477, 87] on img at bounding box center [478, 90] width 14 height 14
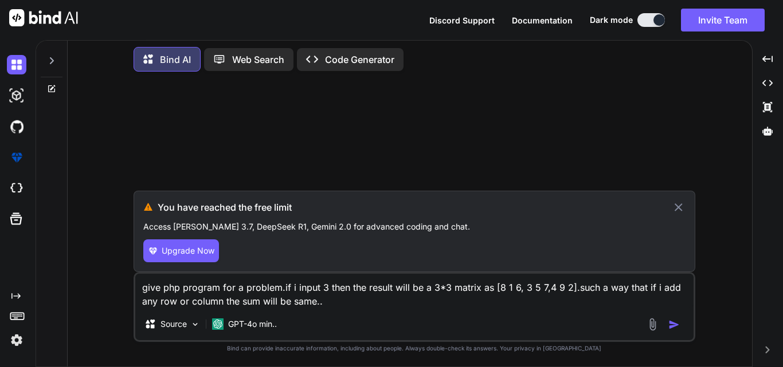
click at [679, 209] on icon at bounding box center [678, 207] width 8 height 8
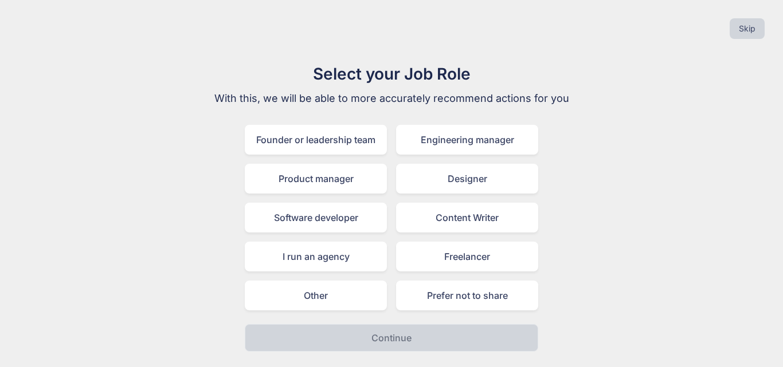
click at [663, 325] on div "Select your Job Role With this, we will be able to more accurately recommend ac…" at bounding box center [391, 207] width 764 height 290
click at [479, 254] on div "Freelancer" at bounding box center [467, 257] width 142 height 30
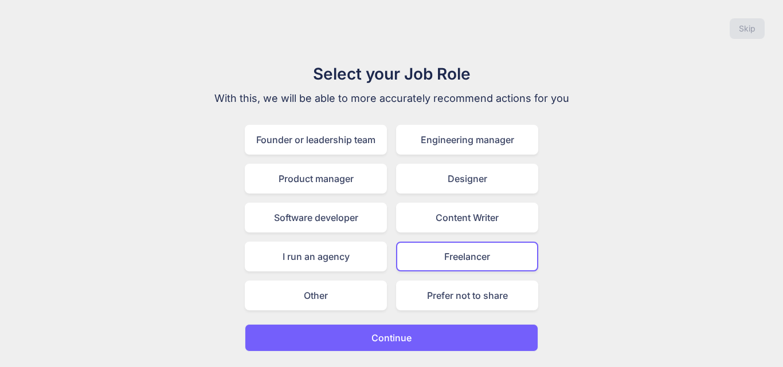
click at [409, 344] on p "Continue" at bounding box center [391, 338] width 40 height 14
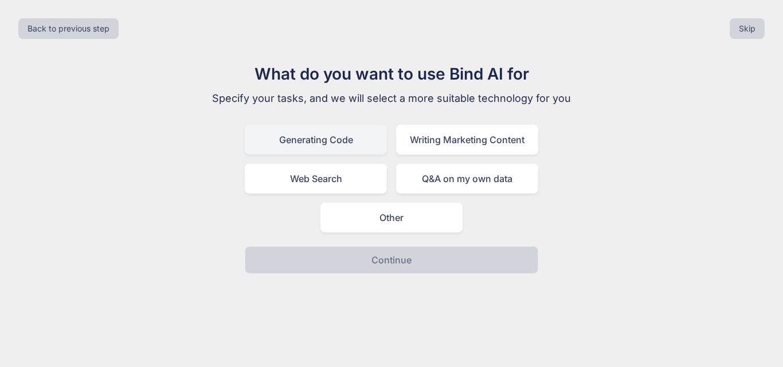
click at [366, 136] on div "Generating Code" at bounding box center [316, 140] width 142 height 30
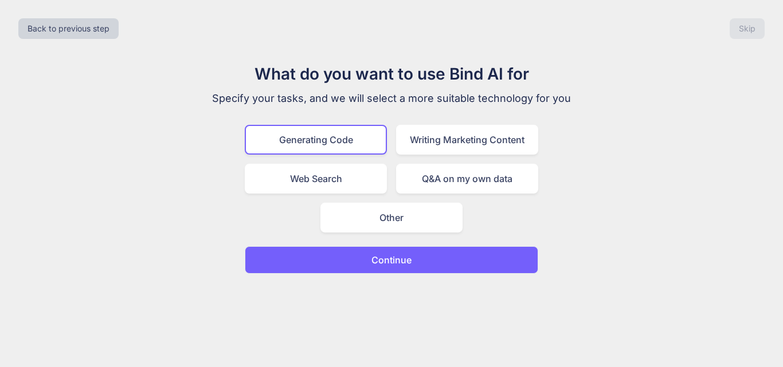
click at [462, 262] on button "Continue" at bounding box center [391, 259] width 293 height 27
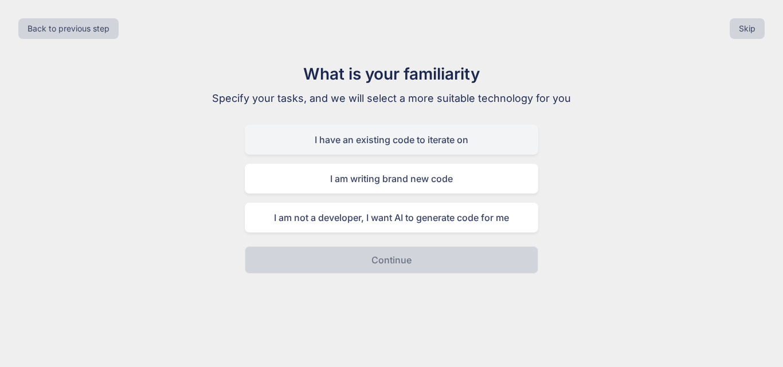
click at [439, 141] on div "I have an existing code to iterate on" at bounding box center [391, 140] width 293 height 30
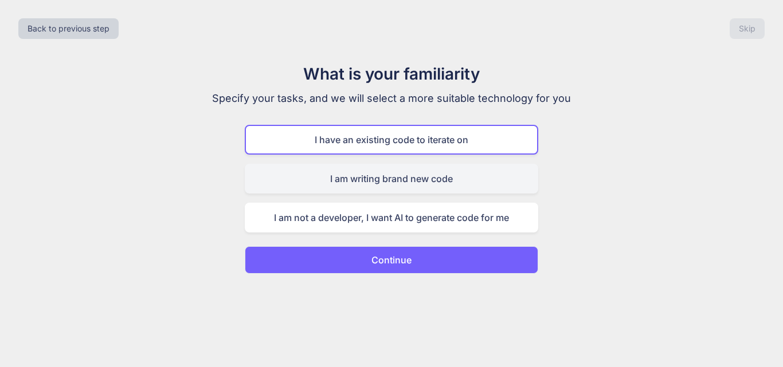
click at [431, 180] on div "I am writing brand new code" at bounding box center [391, 179] width 293 height 30
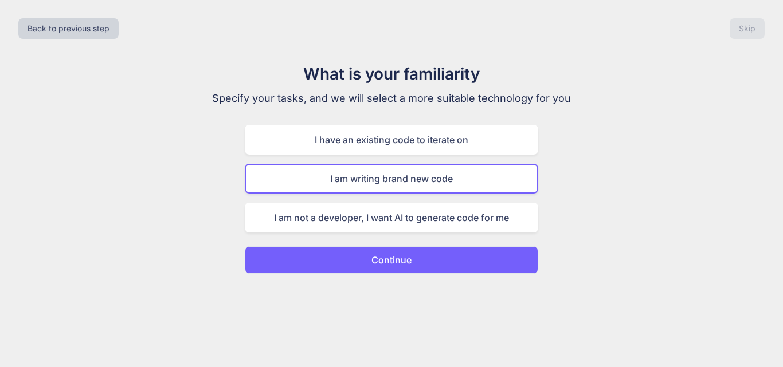
click at [436, 264] on button "Continue" at bounding box center [391, 259] width 293 height 27
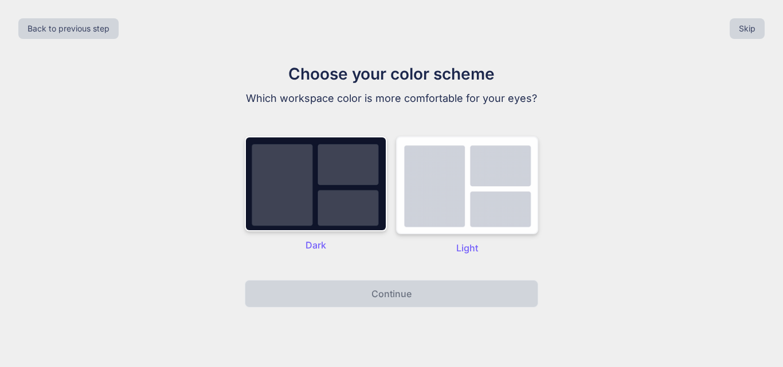
click at [470, 208] on img at bounding box center [467, 185] width 142 height 98
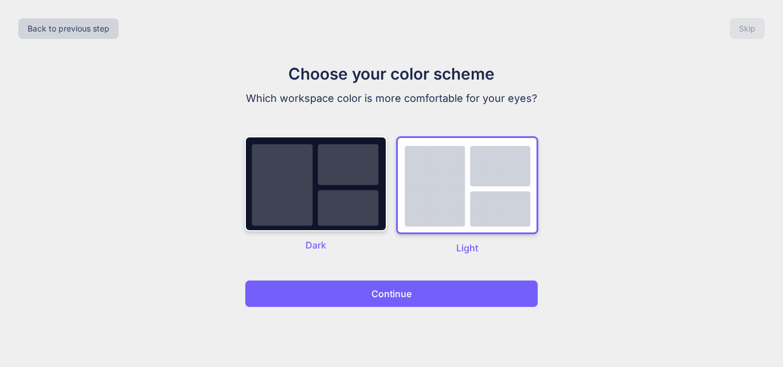
click at [457, 302] on button "Continue" at bounding box center [391, 293] width 293 height 27
click at [386, 293] on p "Continue" at bounding box center [391, 294] width 40 height 14
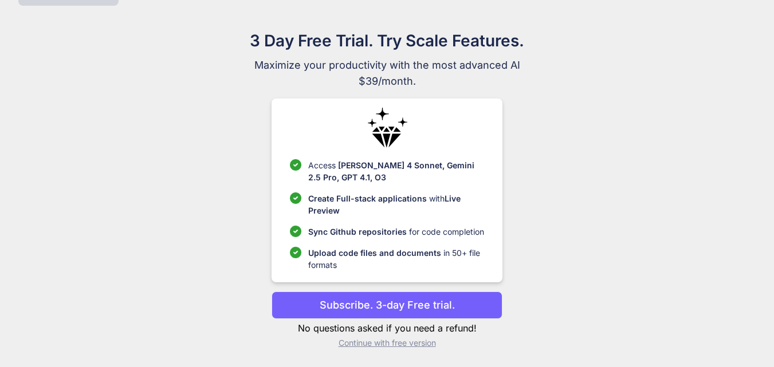
click at [412, 341] on p "Continue with free version" at bounding box center [387, 342] width 231 height 11
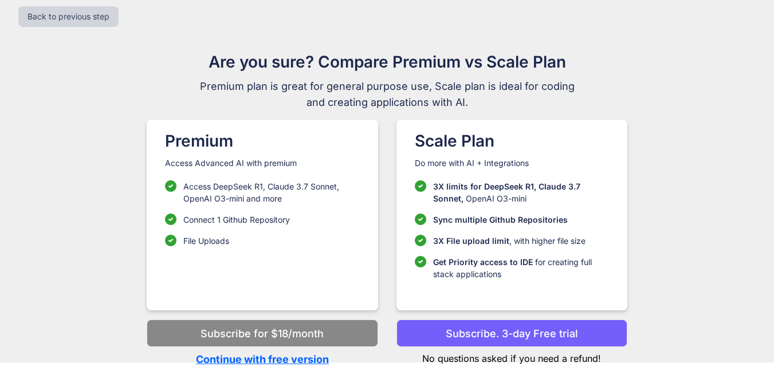
click at [298, 356] on p "Continue with free version" at bounding box center [262, 359] width 231 height 15
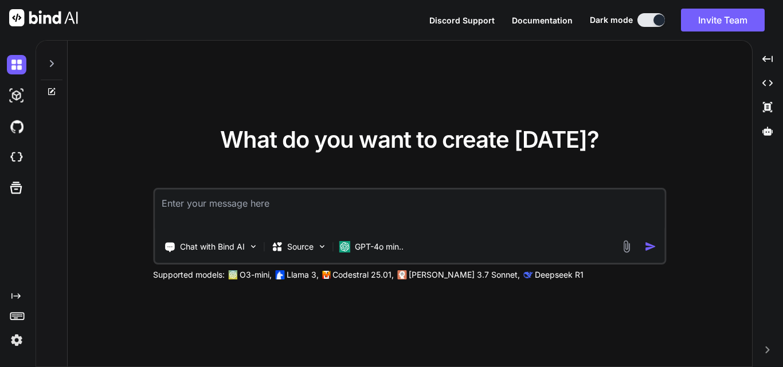
click at [439, 210] on textarea at bounding box center [409, 211] width 509 height 42
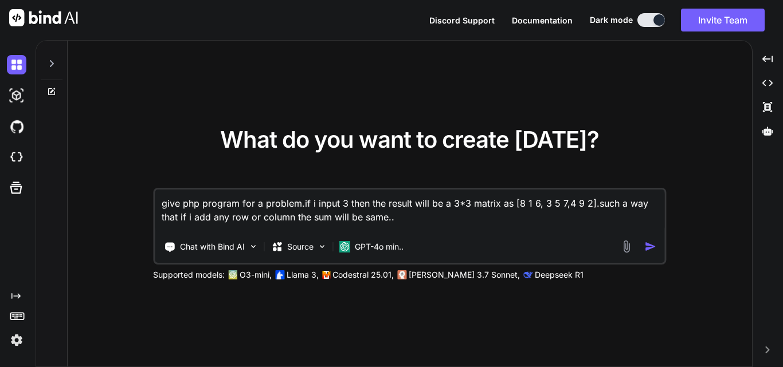
click at [644, 243] on img "button" at bounding box center [650, 247] width 12 height 12
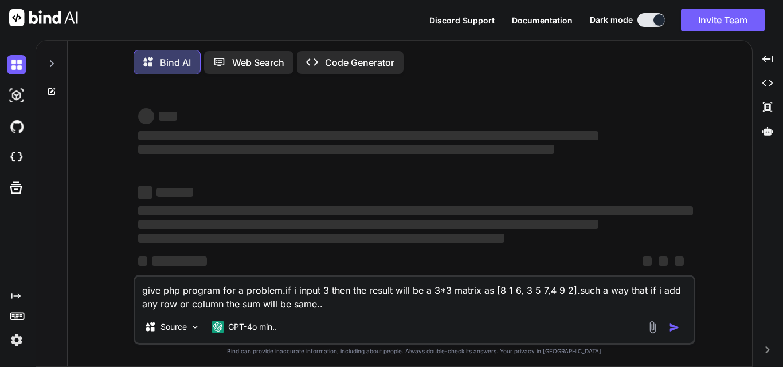
click at [643, 18] on button at bounding box center [650, 20] width 27 height 14
click at [646, 23] on button at bounding box center [650, 20] width 27 height 14
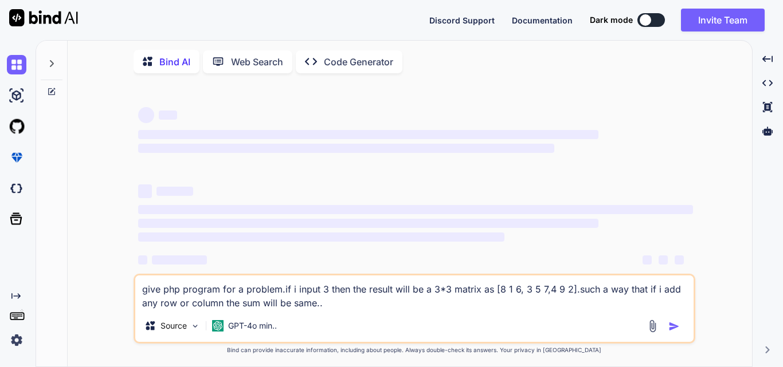
scroll to position [5, 0]
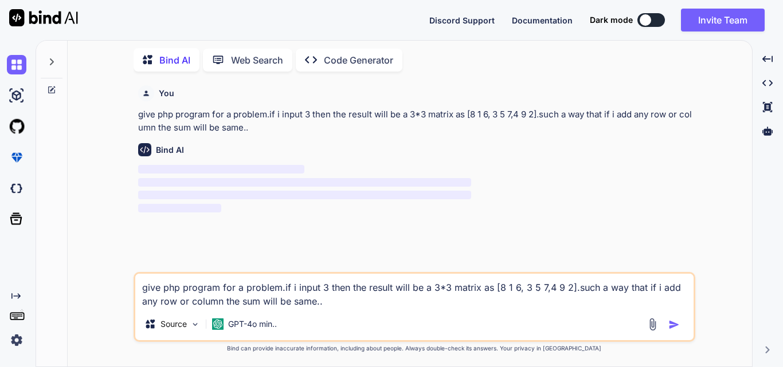
click at [348, 303] on textarea "give php program for a problem.if i input 3 then the result will be a 3*3 matri…" at bounding box center [414, 291] width 558 height 34
drag, startPoint x: 348, startPoint y: 303, endPoint x: 65, endPoint y: 261, distance: 286.6
click at [65, 261] on div "Bind AI Web Search Created with Pixso. Code Generator You give php program for …" at bounding box center [394, 203] width 716 height 328
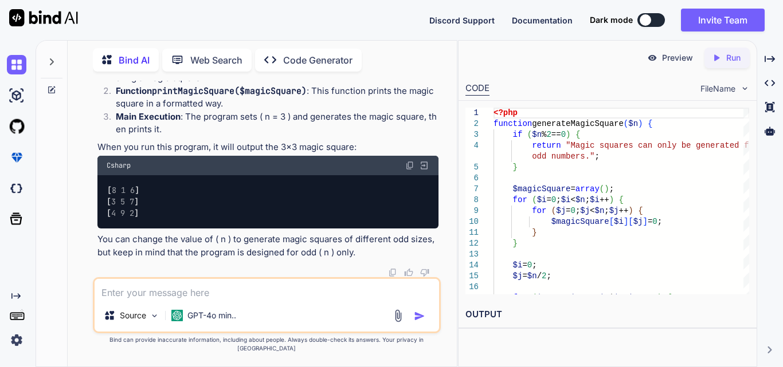
scroll to position [713, 0]
drag, startPoint x: 105, startPoint y: 133, endPoint x: 293, endPoint y: 222, distance: 207.8
copy code "<?php function generateMagicSquare ( $n ) { if ( $n % 2 == 0 ) { return "Magic …"
click at [249, 311] on div "Source GPT-4o min.." at bounding box center [267, 305] width 348 height 56
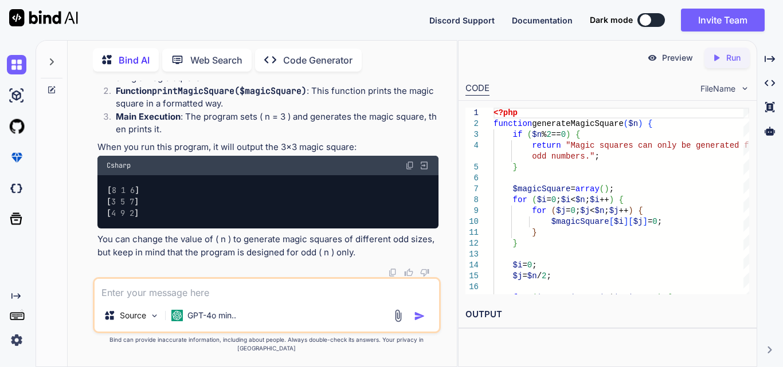
click at [249, 300] on textarea at bounding box center [267, 289] width 344 height 21
paste textarea "$j = (int) $n / 2; print_r($j);die;"
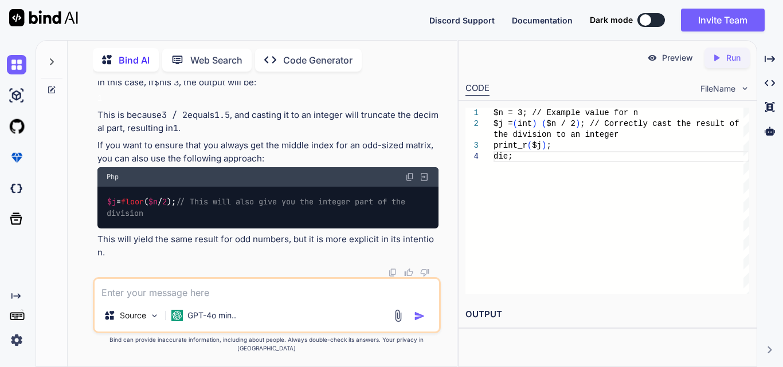
scroll to position [1325, 0]
